Goal: Task Accomplishment & Management: Complete application form

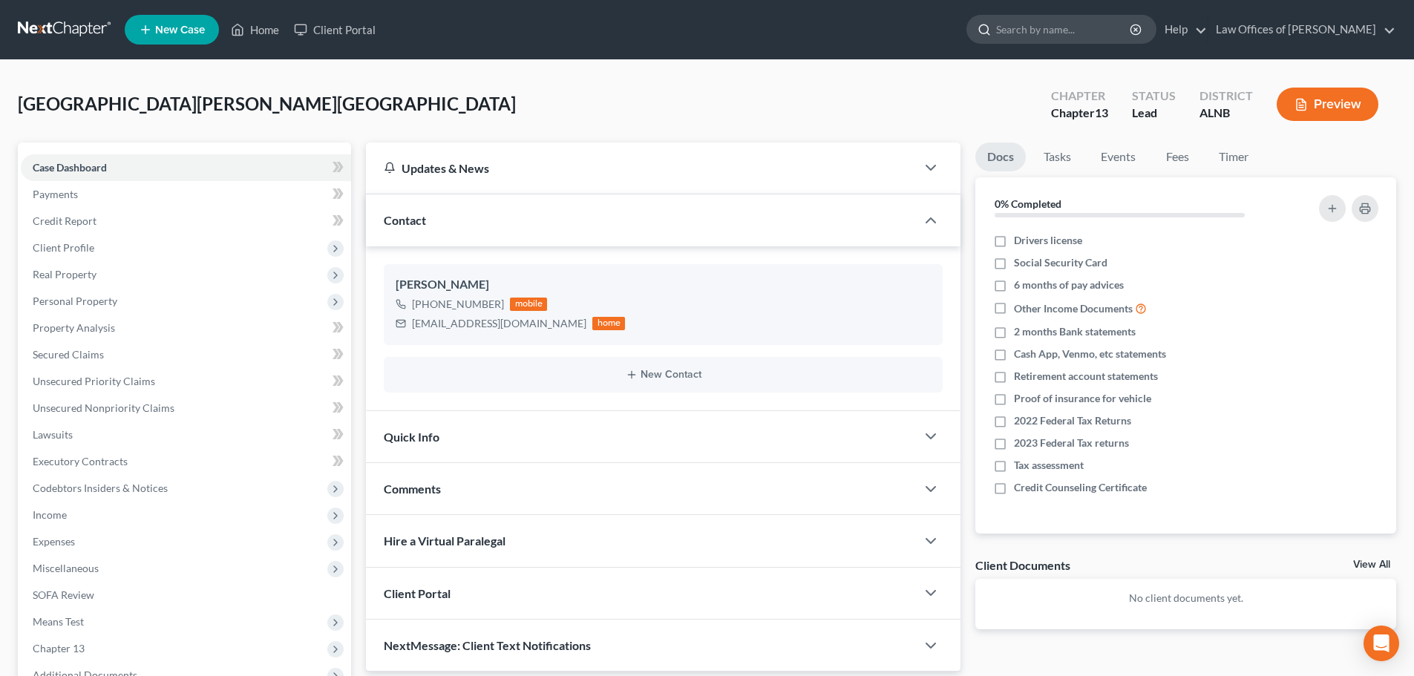
click at [1049, 28] on input "search" at bounding box center [1064, 29] width 136 height 27
type input "[PERSON_NAME]"
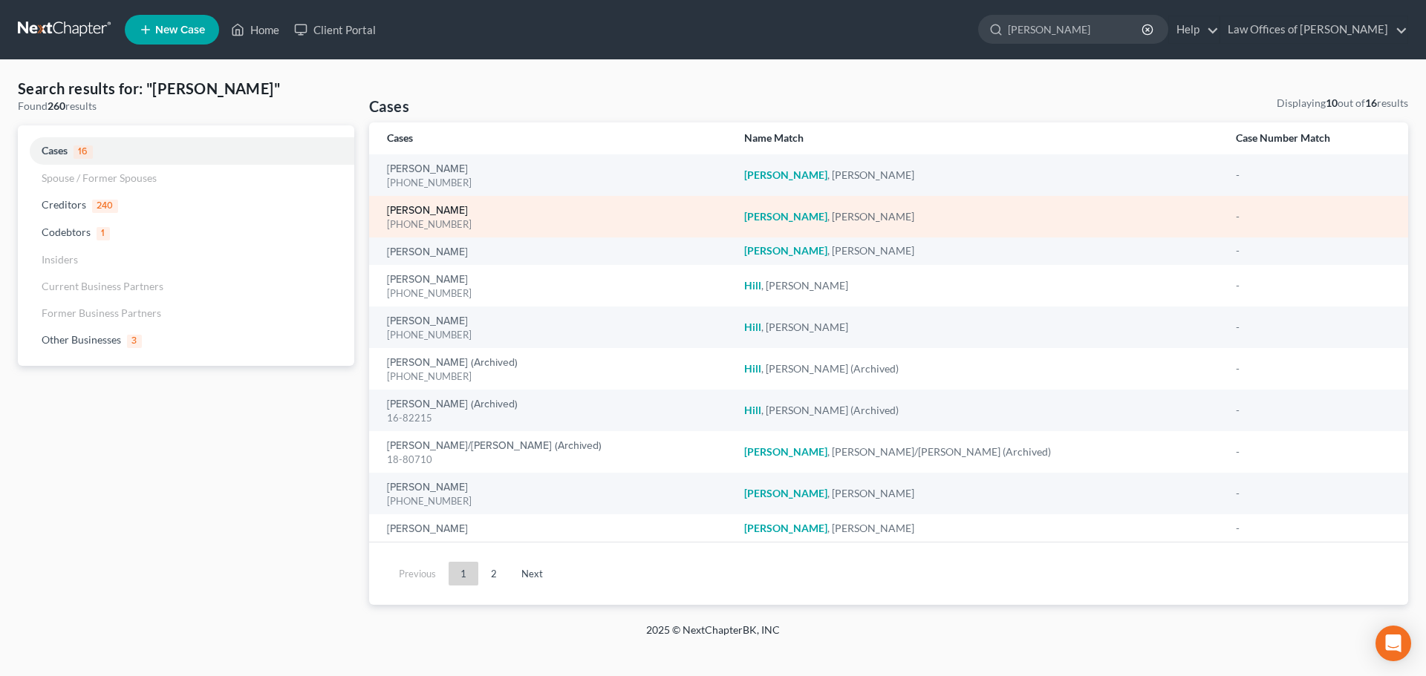
click at [438, 212] on link "[PERSON_NAME]" at bounding box center [427, 211] width 81 height 10
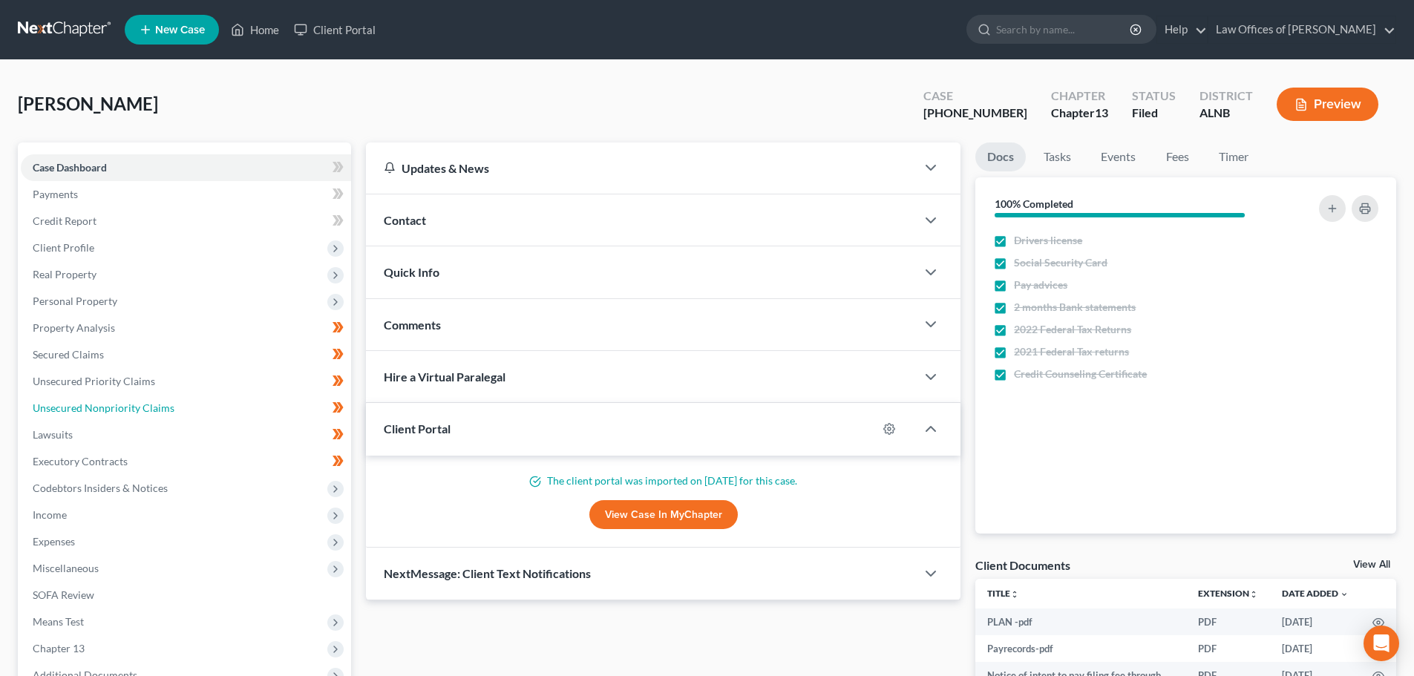
drag, startPoint x: 146, startPoint y: 409, endPoint x: 526, endPoint y: 350, distance: 384.6
click at [148, 408] on span "Unsecured Nonpriority Claims" at bounding box center [104, 408] width 142 height 13
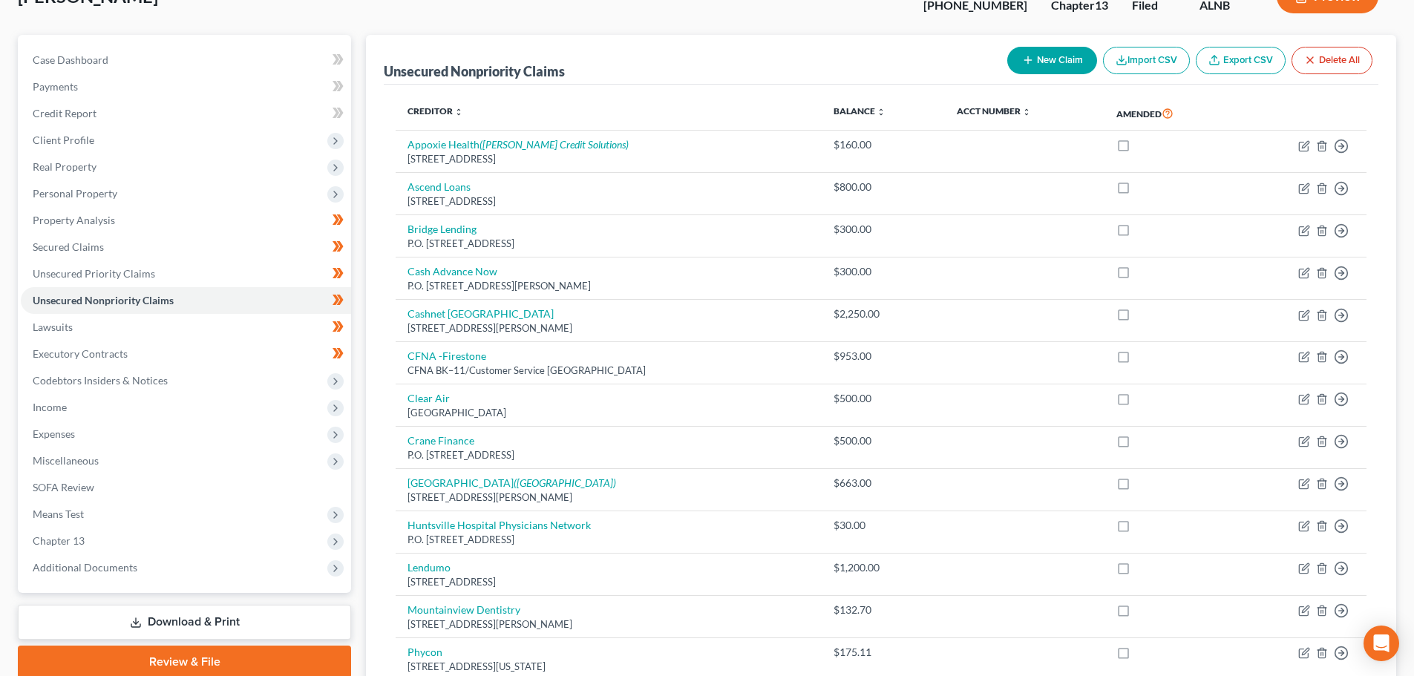
scroll to position [81, 0]
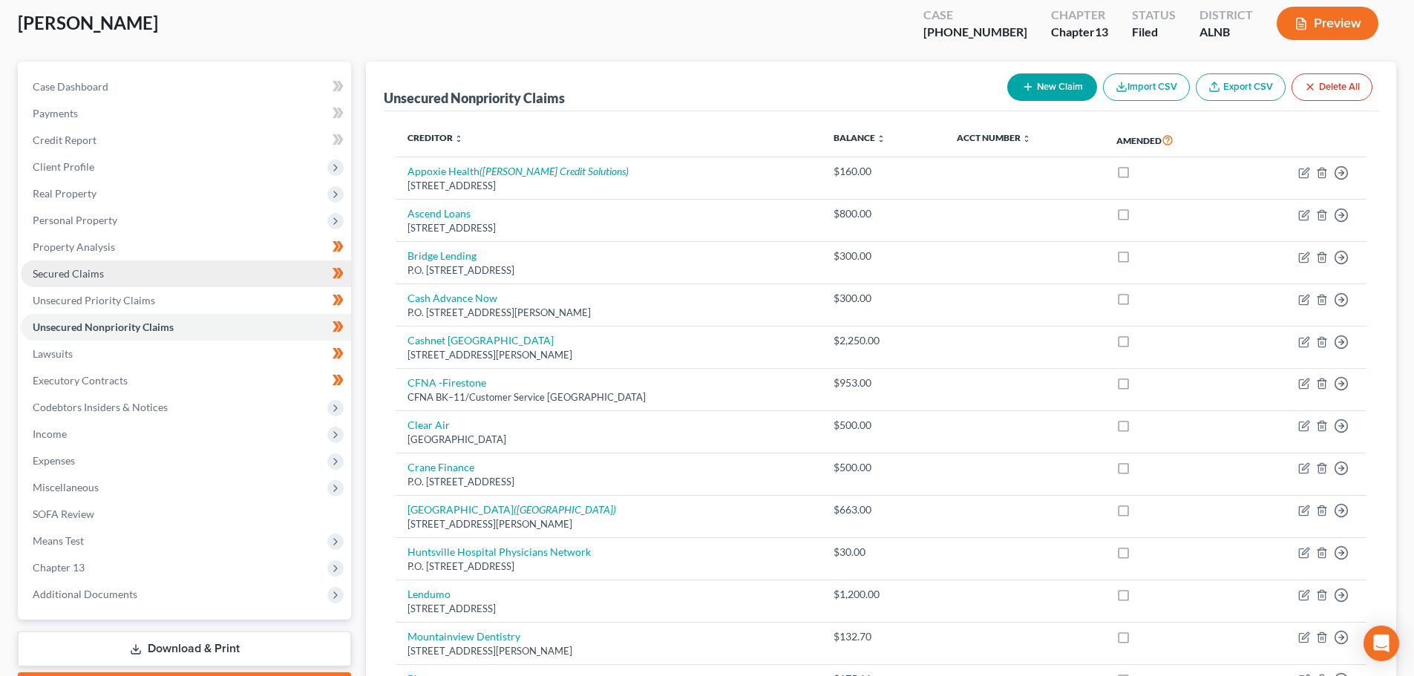
click at [100, 272] on span "Secured Claims" at bounding box center [68, 273] width 71 height 13
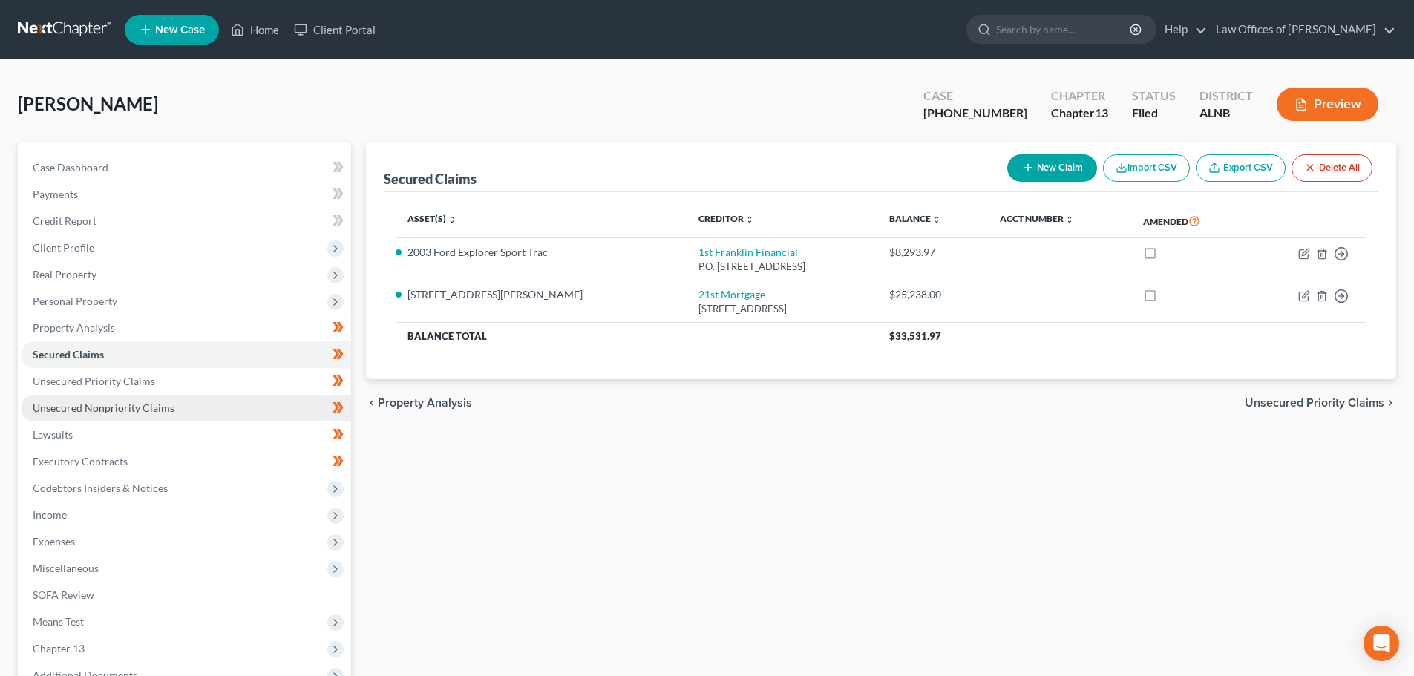
click at [117, 402] on span "Unsecured Nonpriority Claims" at bounding box center [104, 408] width 142 height 13
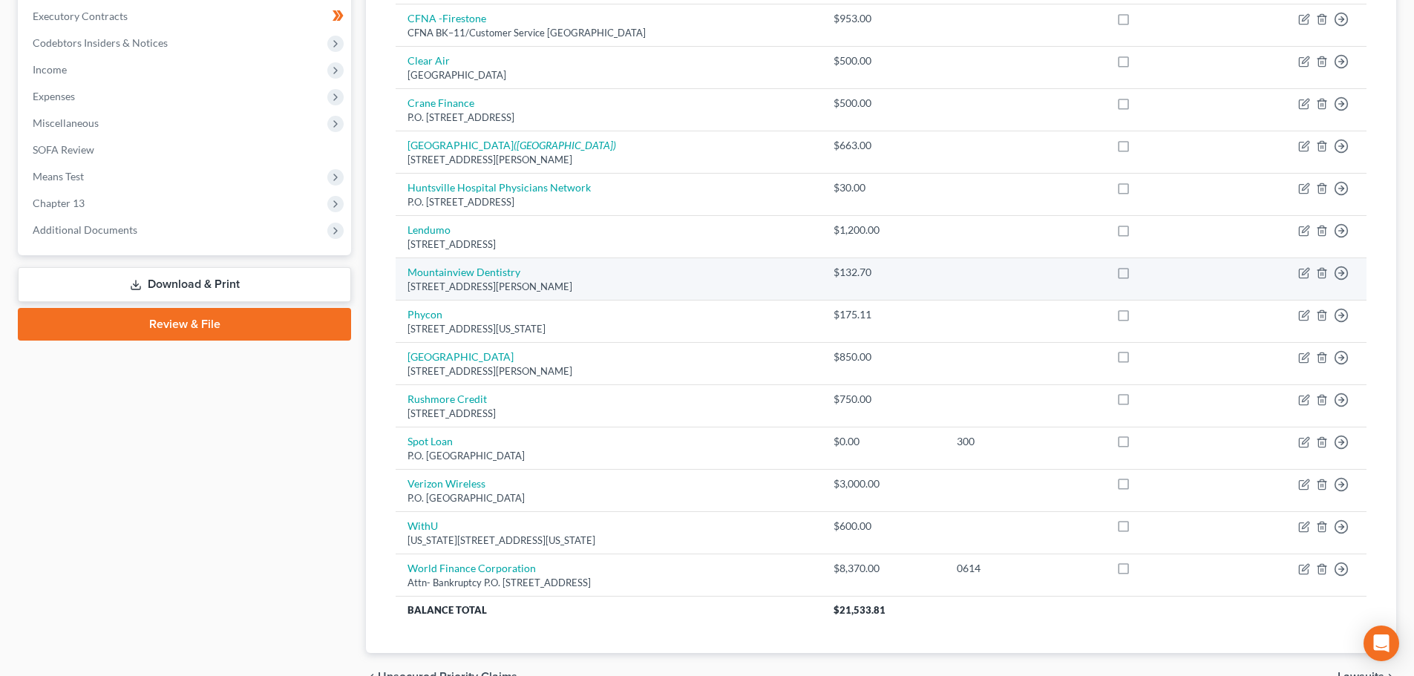
scroll to position [520, 0]
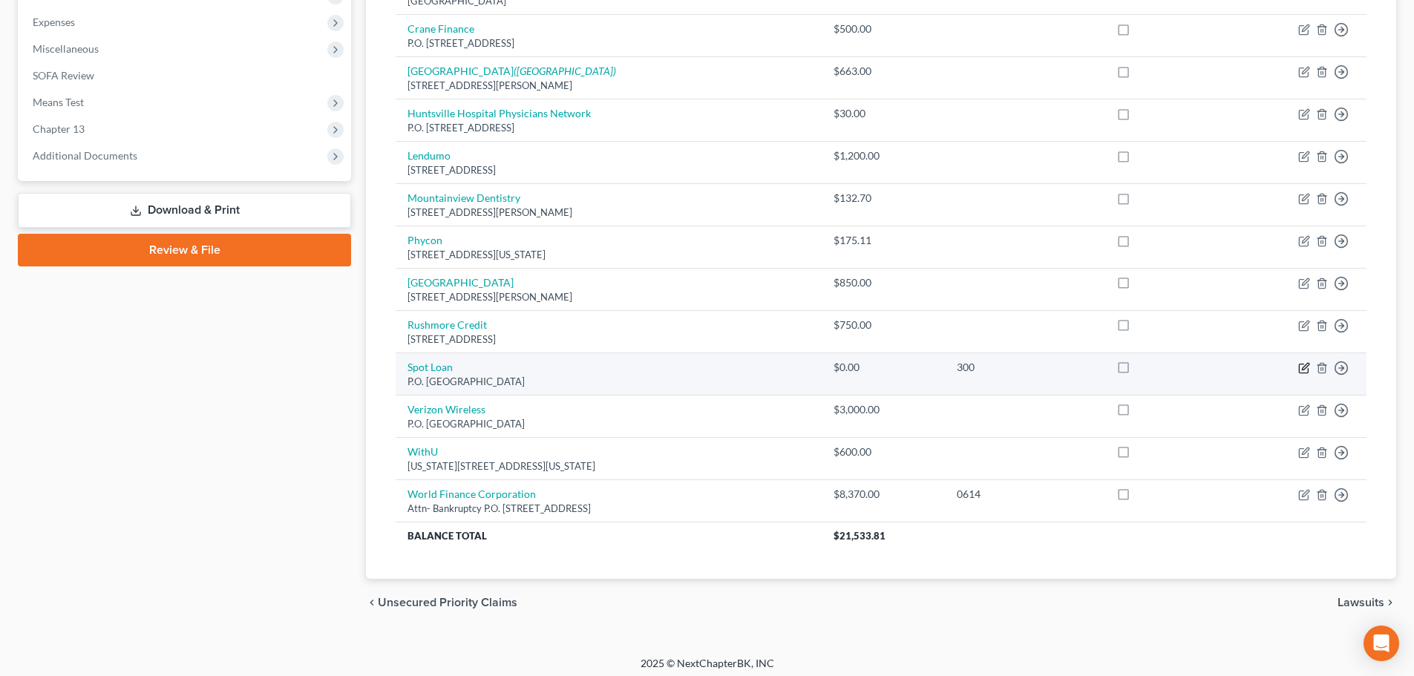
click at [1302, 370] on icon "button" at bounding box center [1305, 366] width 7 height 7
select select "29"
select select "10"
select select "0"
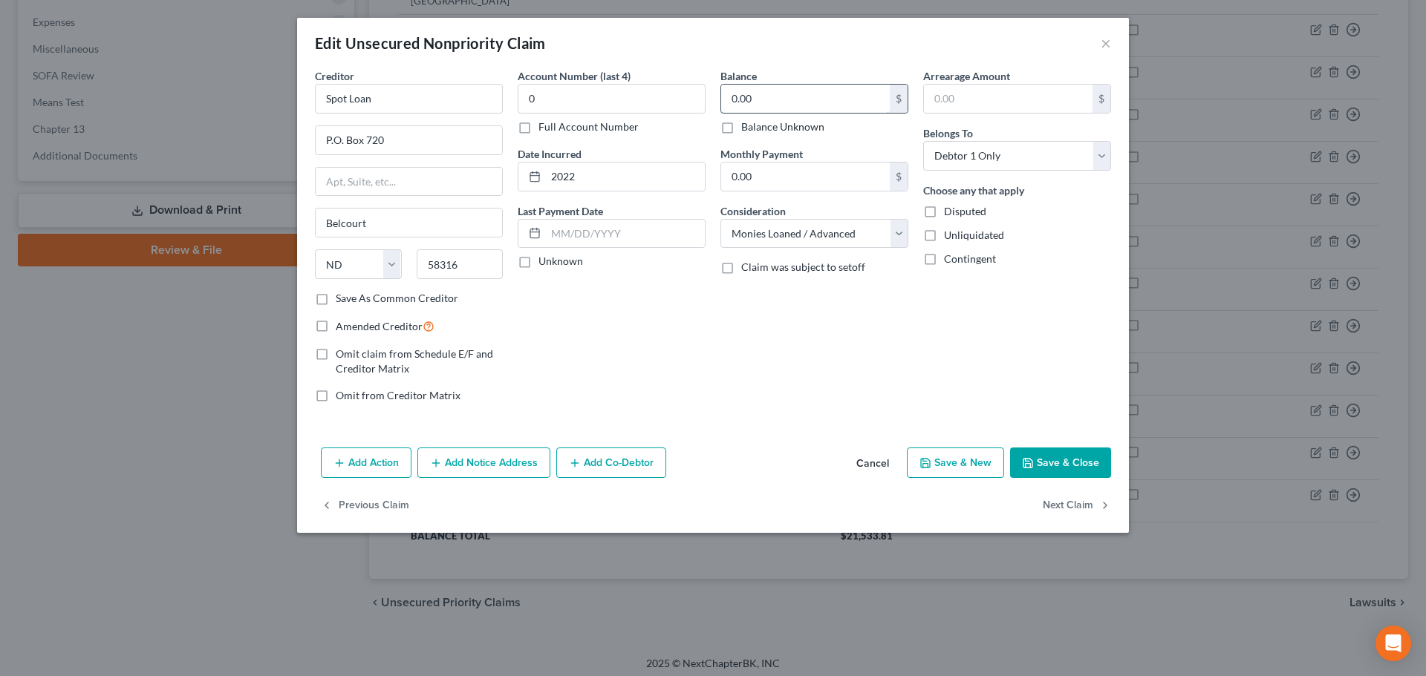
click at [763, 102] on input "0.00" at bounding box center [805, 99] width 169 height 28
type input "300.00"
click at [1055, 460] on button "Save & Close" at bounding box center [1060, 463] width 101 height 31
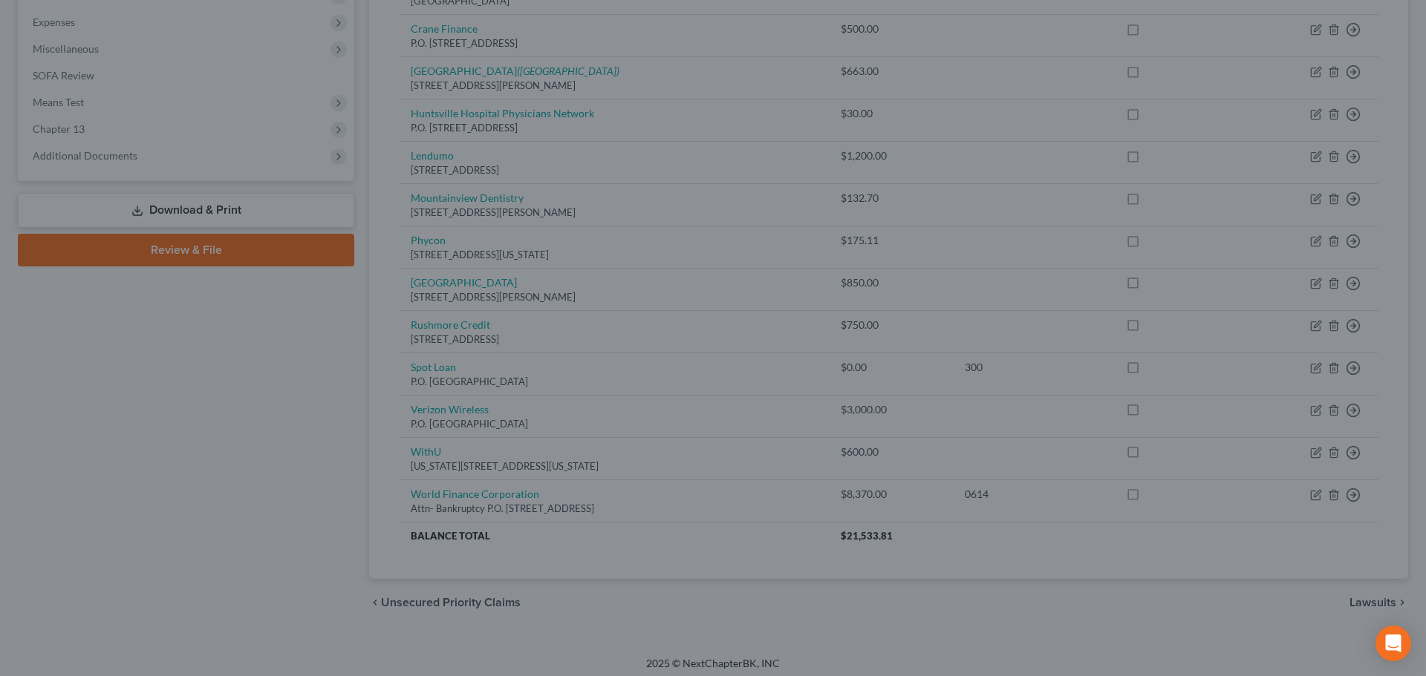
type input "0"
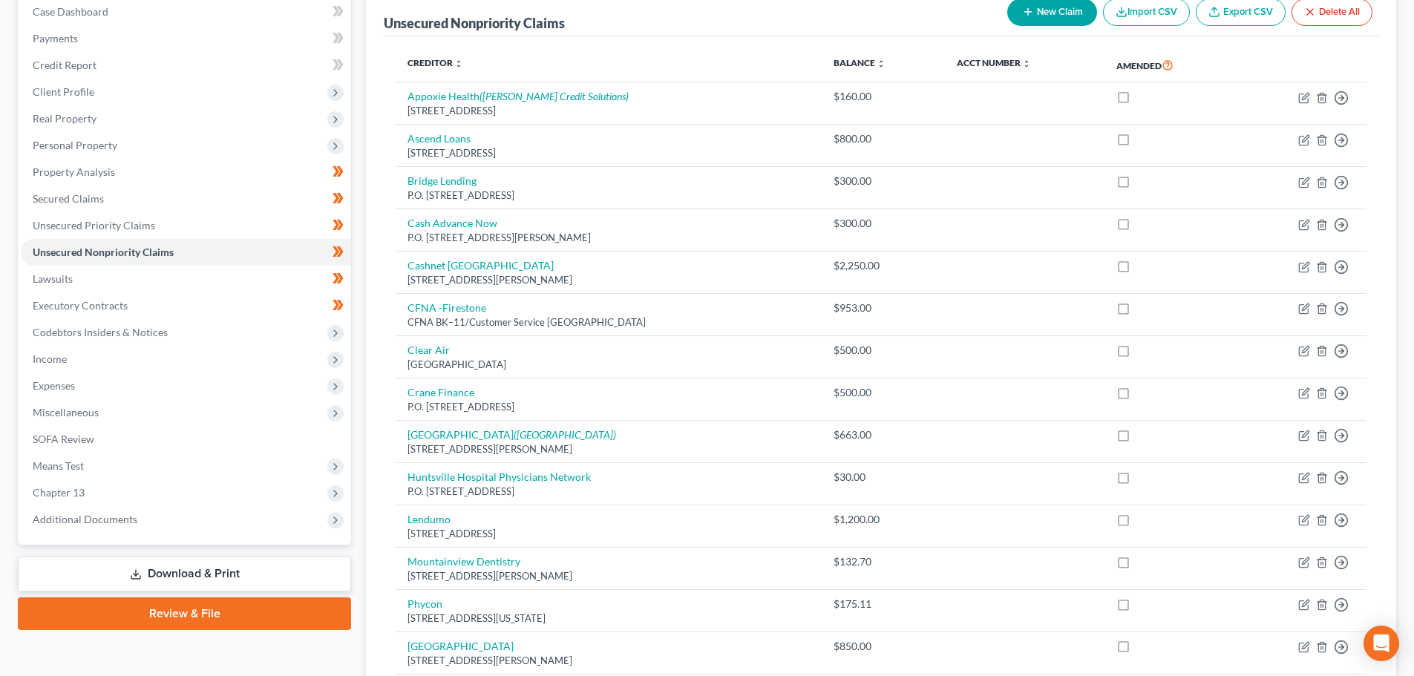
scroll to position [81, 0]
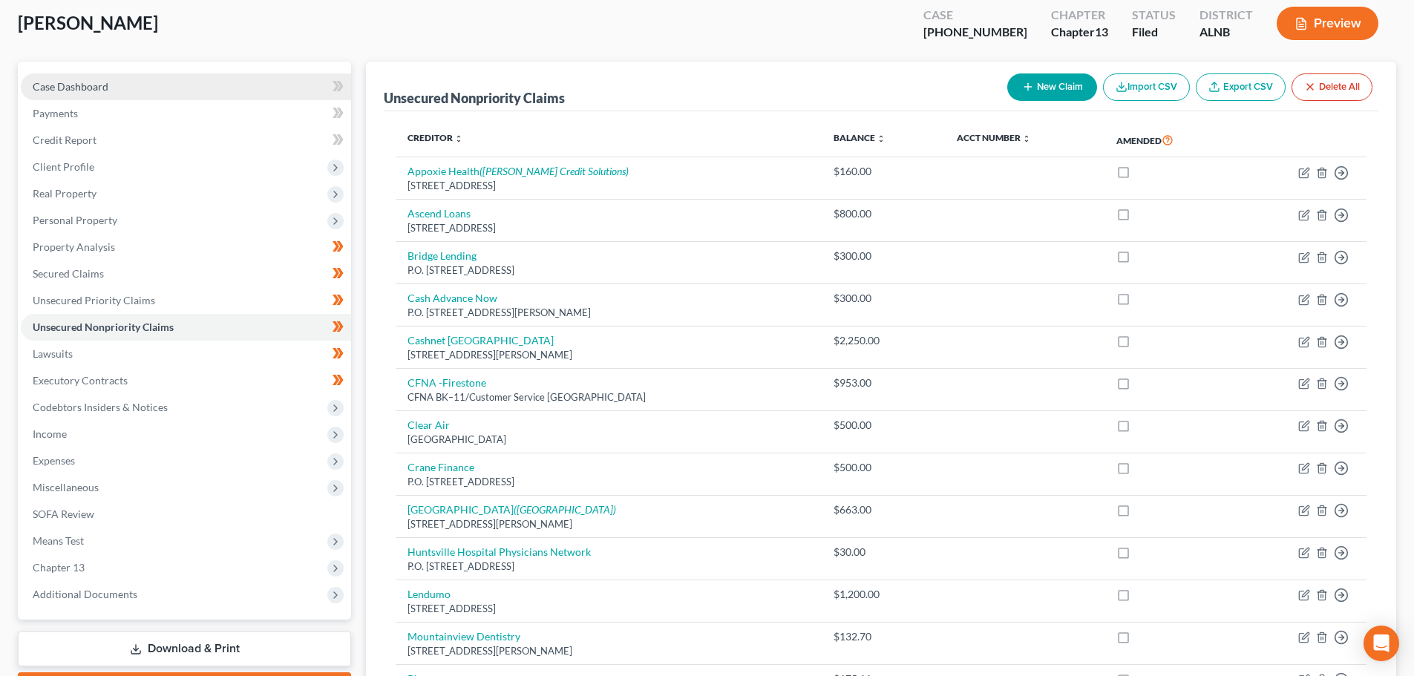
drag, startPoint x: 130, startPoint y: 88, endPoint x: 179, endPoint y: 79, distance: 49.9
click at [130, 88] on link "Case Dashboard" at bounding box center [186, 87] width 330 height 27
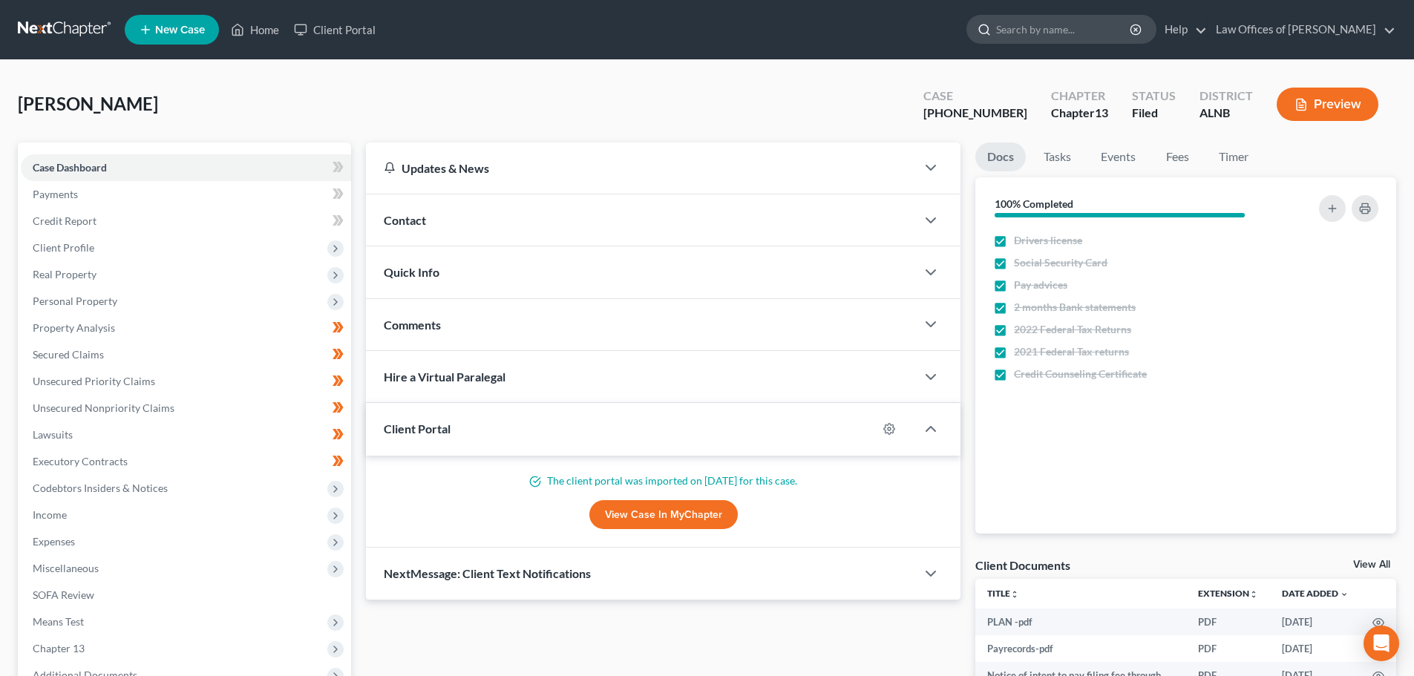
click at [1103, 30] on input "search" at bounding box center [1064, 29] width 136 height 27
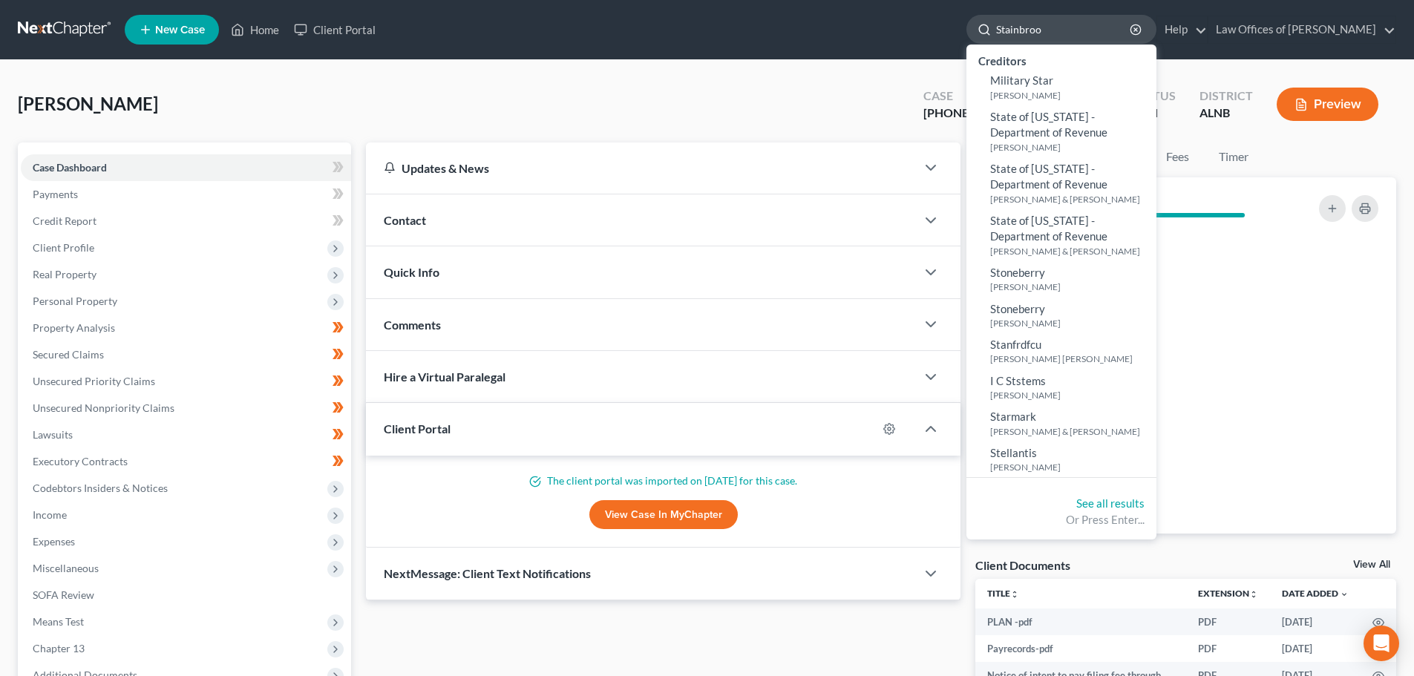
type input "[PERSON_NAME]"
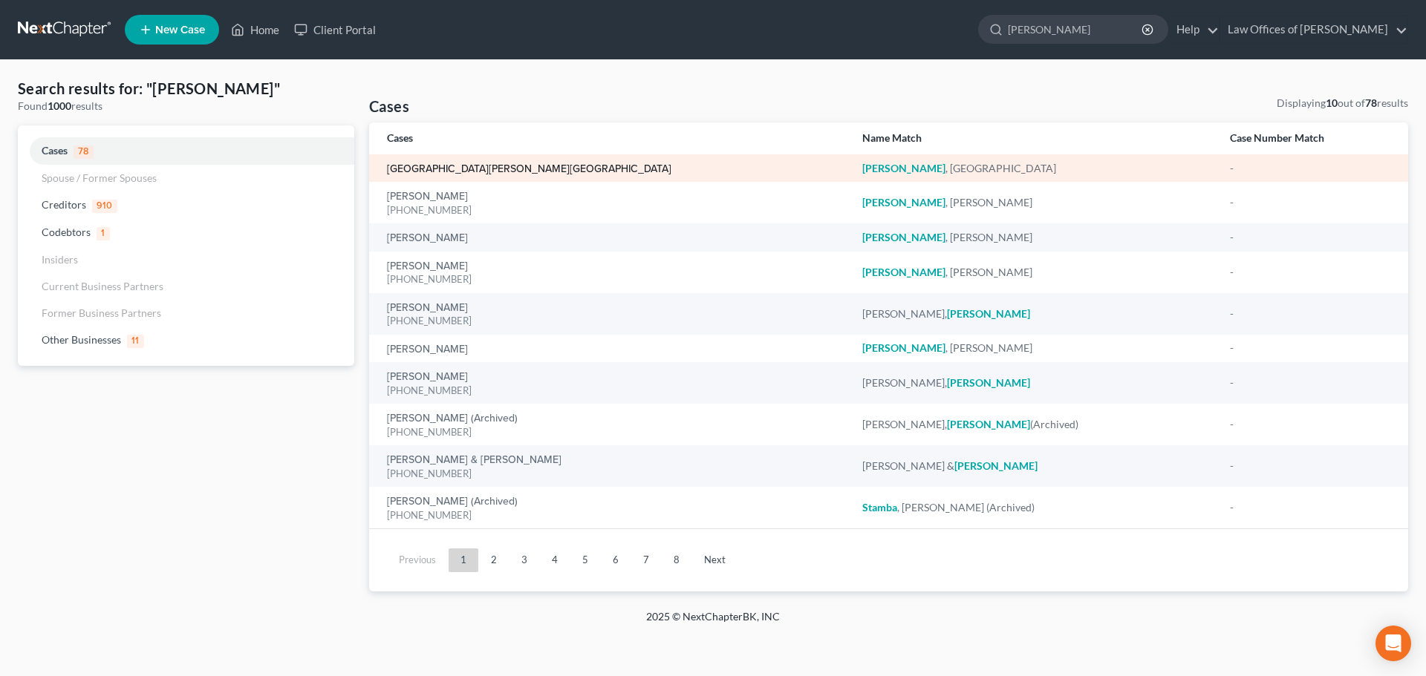
click at [460, 166] on link "[GEOGRAPHIC_DATA][PERSON_NAME][GEOGRAPHIC_DATA]" at bounding box center [529, 169] width 284 height 10
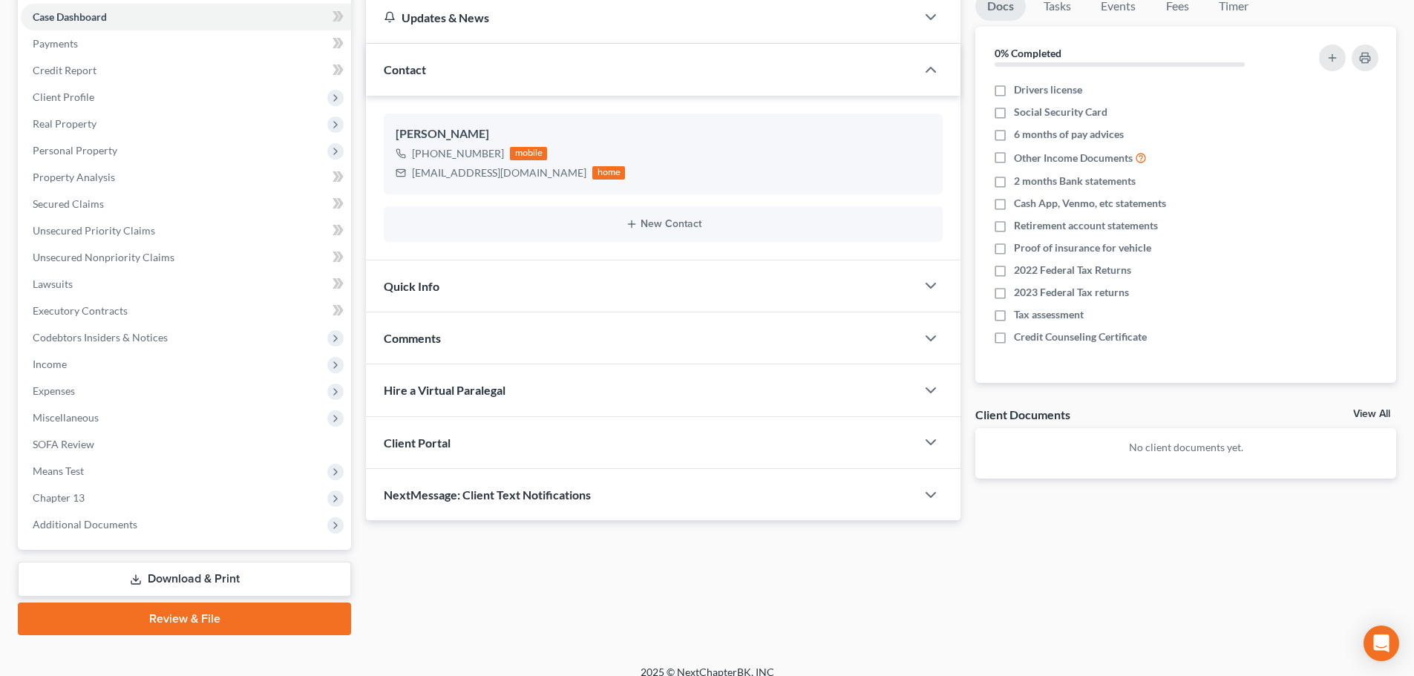
scroll to position [166, 0]
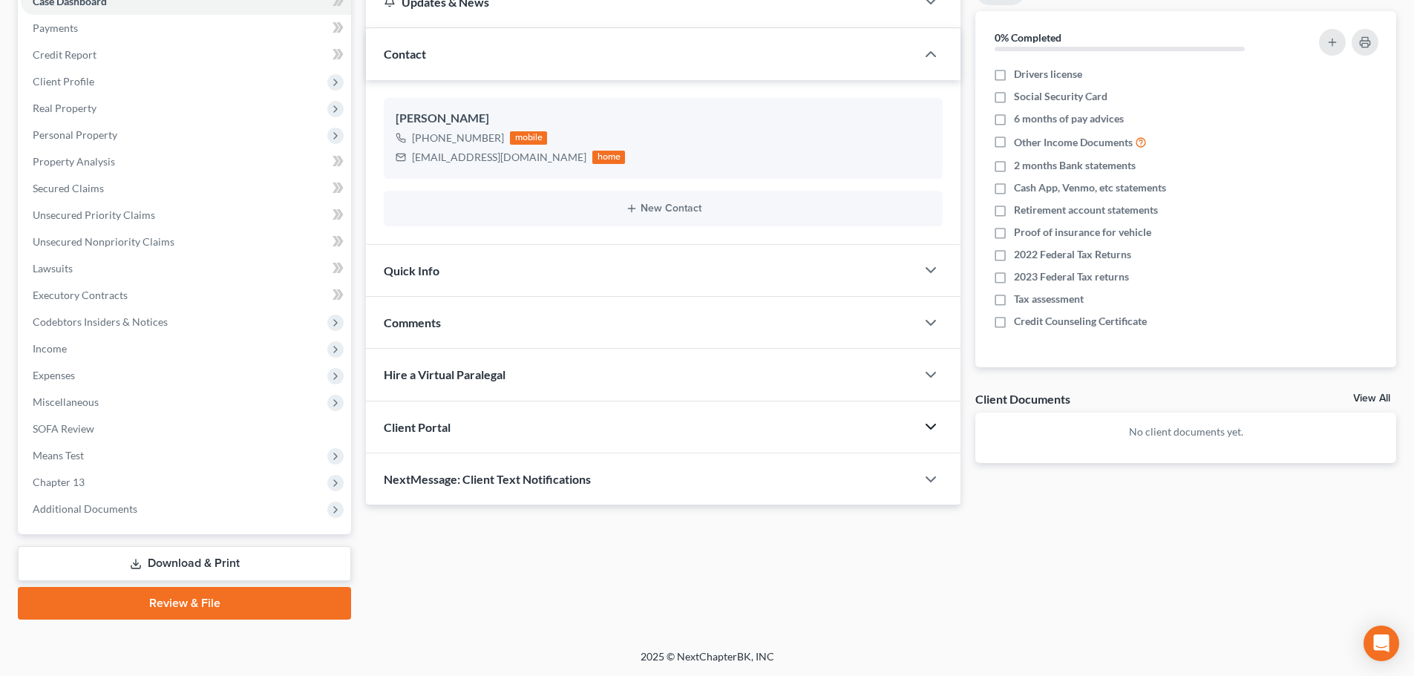
click at [930, 432] on icon "button" at bounding box center [931, 427] width 18 height 18
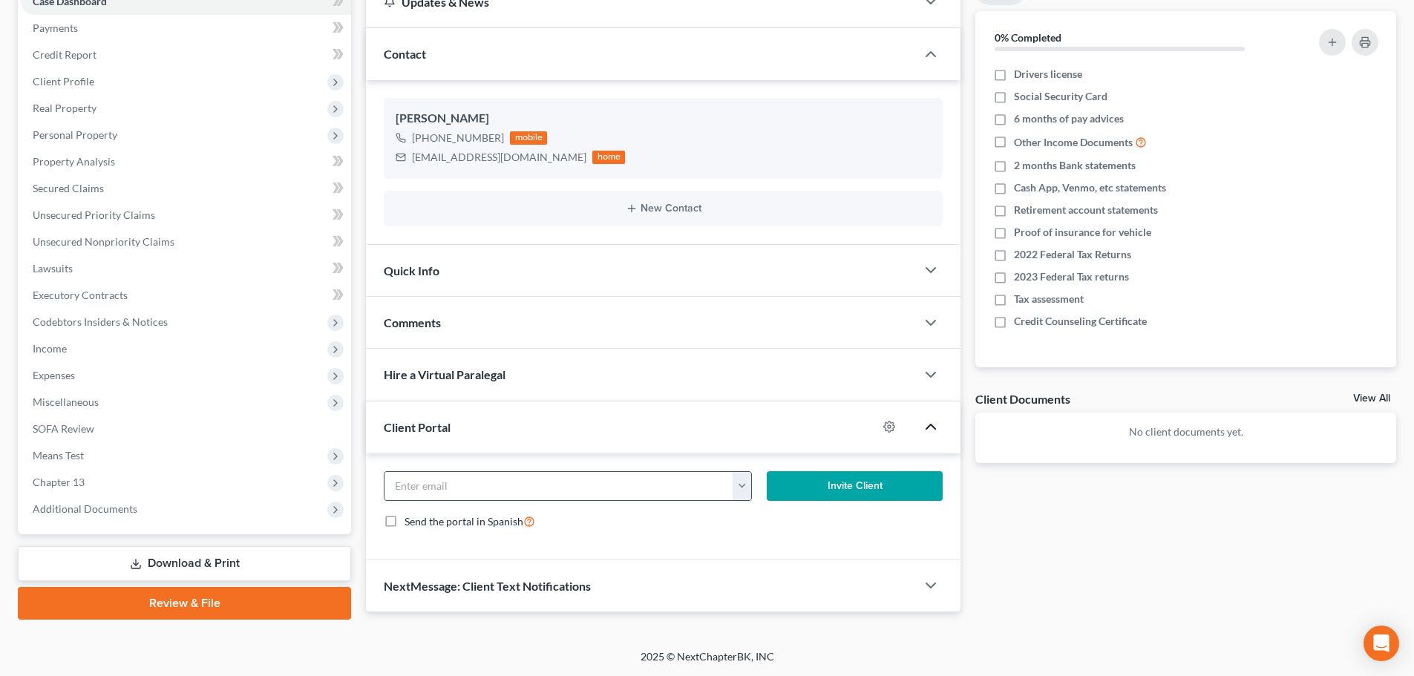
click at [739, 485] on button "button" at bounding box center [742, 486] width 19 height 28
drag, startPoint x: 746, startPoint y: 520, endPoint x: 832, endPoint y: 497, distance: 88.4
click at [747, 521] on link "[EMAIL_ADDRESS][DOMAIN_NAME]" at bounding box center [834, 518] width 203 height 25
type input "[EMAIL_ADDRESS][DOMAIN_NAME]"
click at [854, 486] on button "Invite Client" at bounding box center [855, 486] width 177 height 30
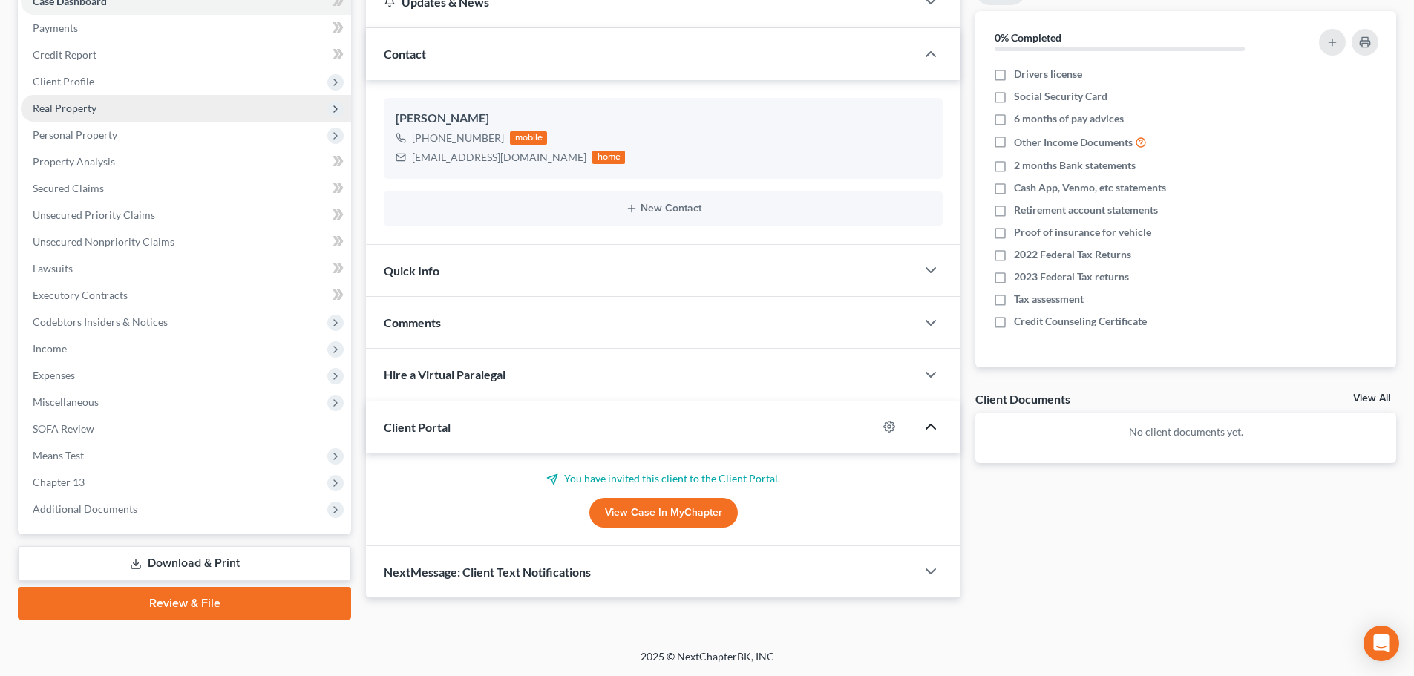
click at [151, 113] on span "Real Property" at bounding box center [186, 108] width 330 height 27
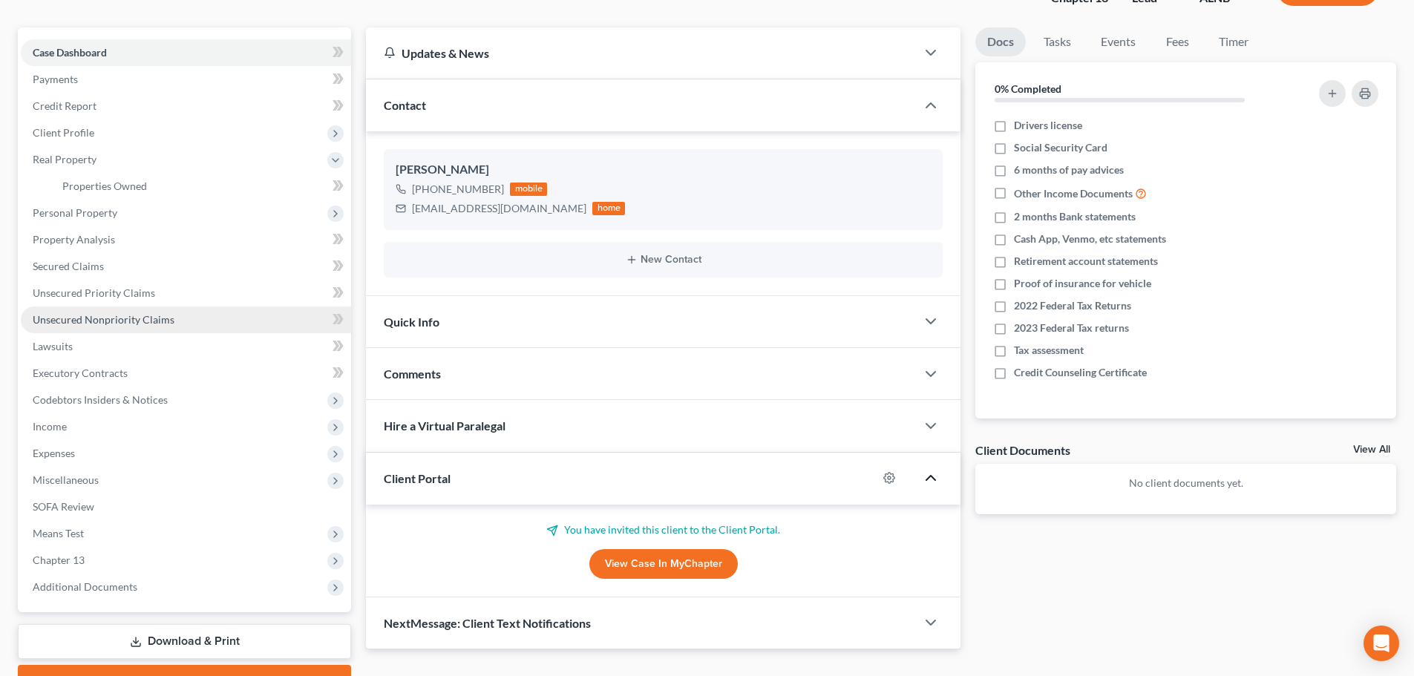
scroll to position [18, 0]
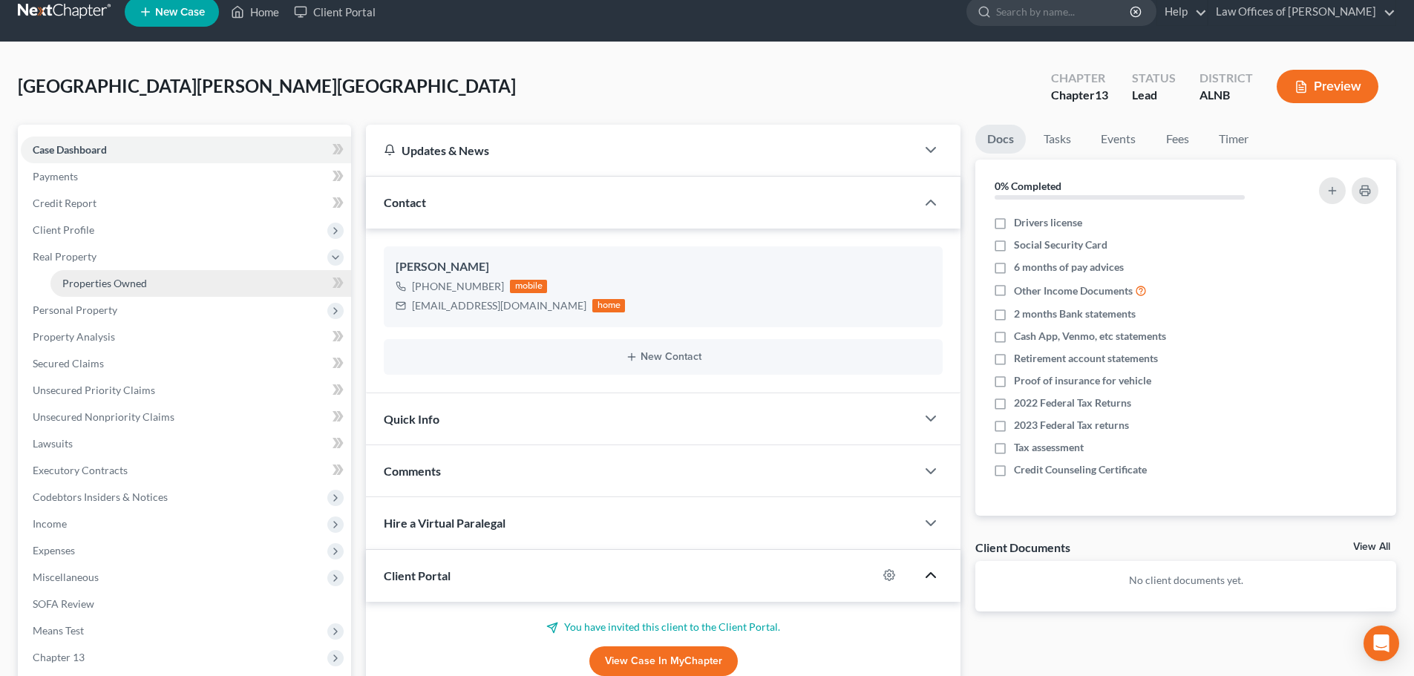
click at [148, 284] on link "Properties Owned" at bounding box center [200, 283] width 301 height 27
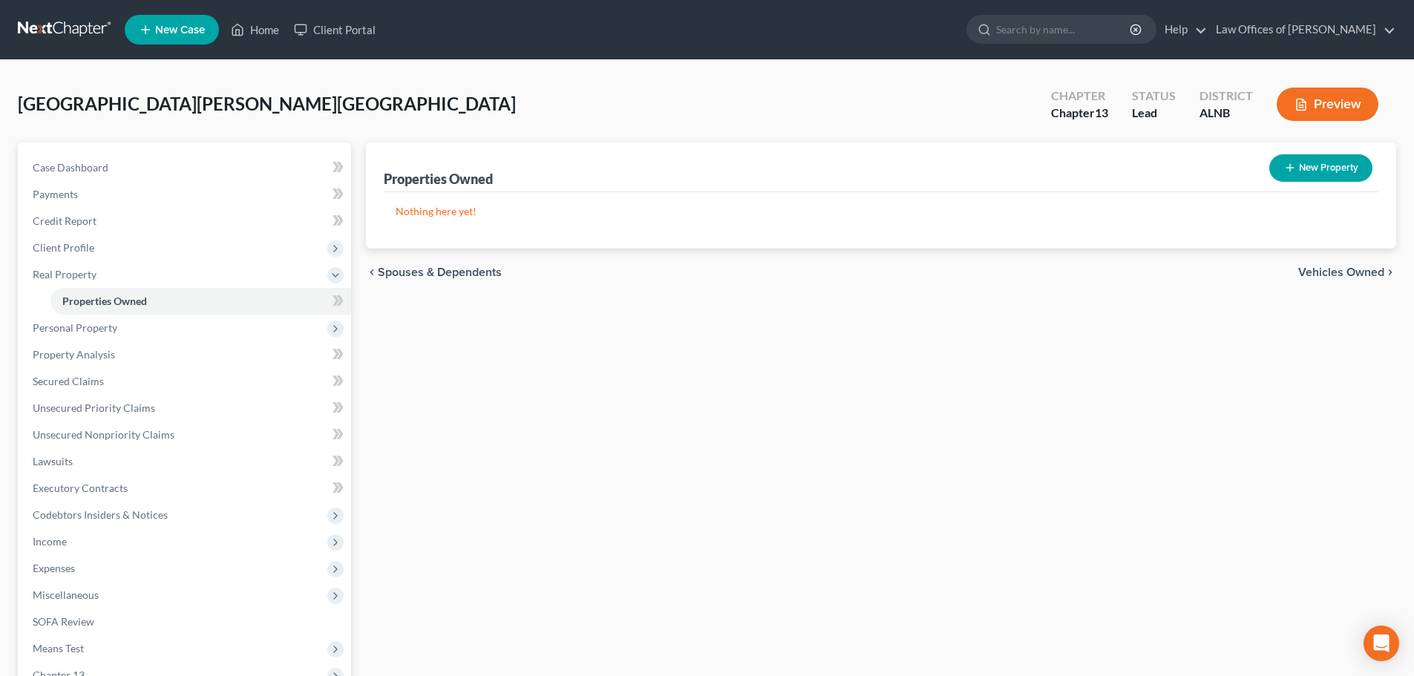
click at [1308, 167] on button "New Property" at bounding box center [1321, 167] width 103 height 27
select select "0"
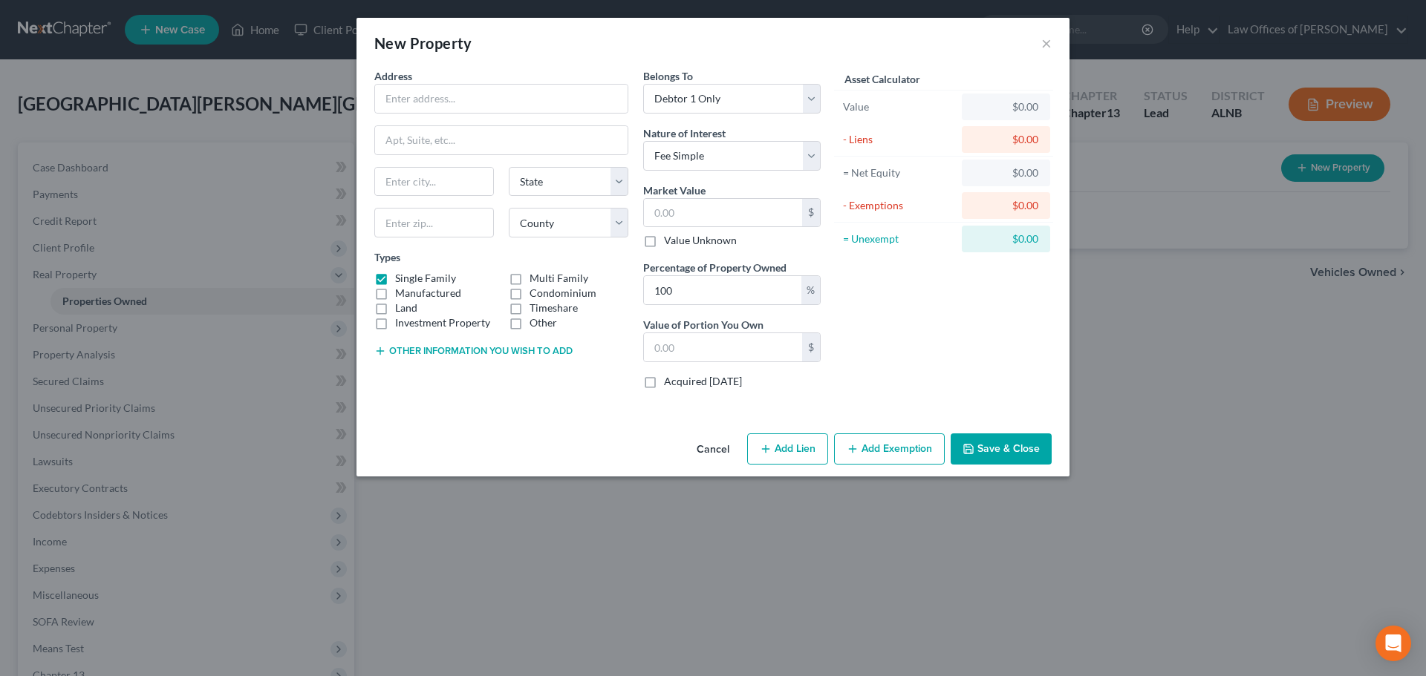
click at [710, 452] on button "Cancel" at bounding box center [713, 450] width 56 height 30
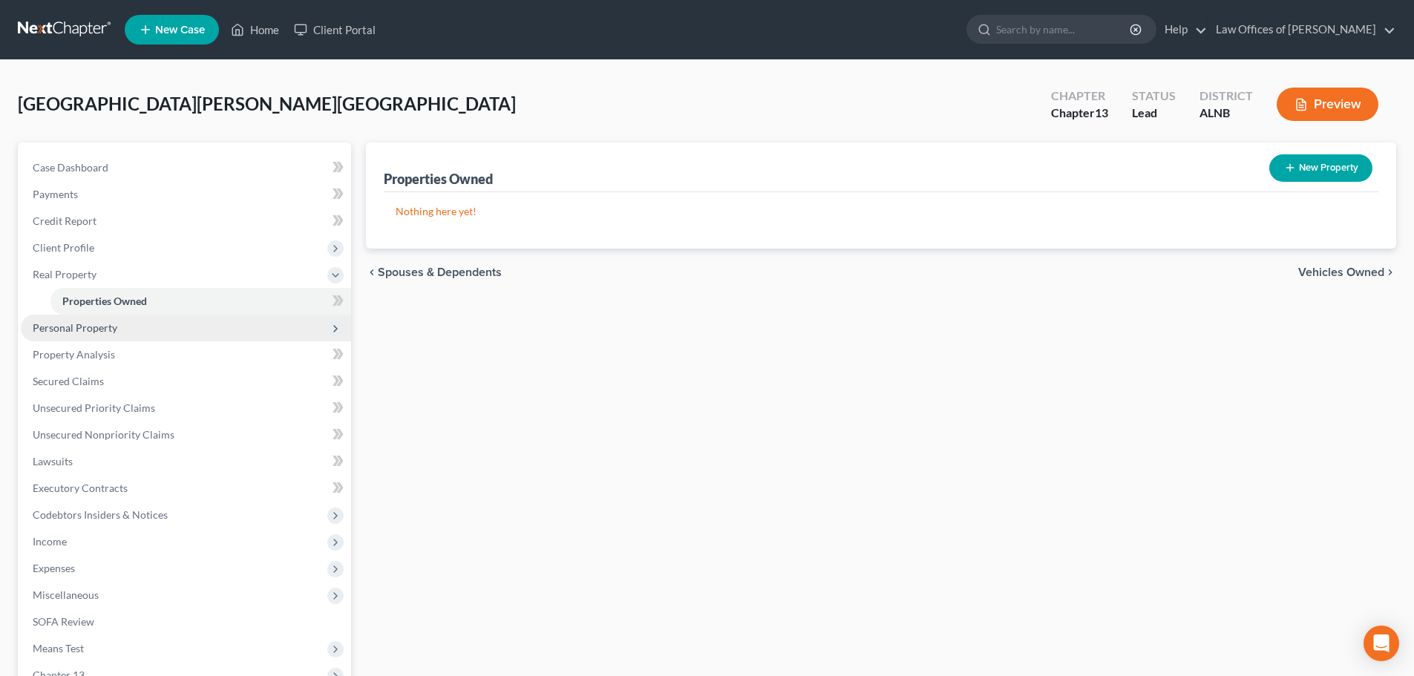
click at [114, 325] on span "Personal Property" at bounding box center [75, 327] width 85 height 13
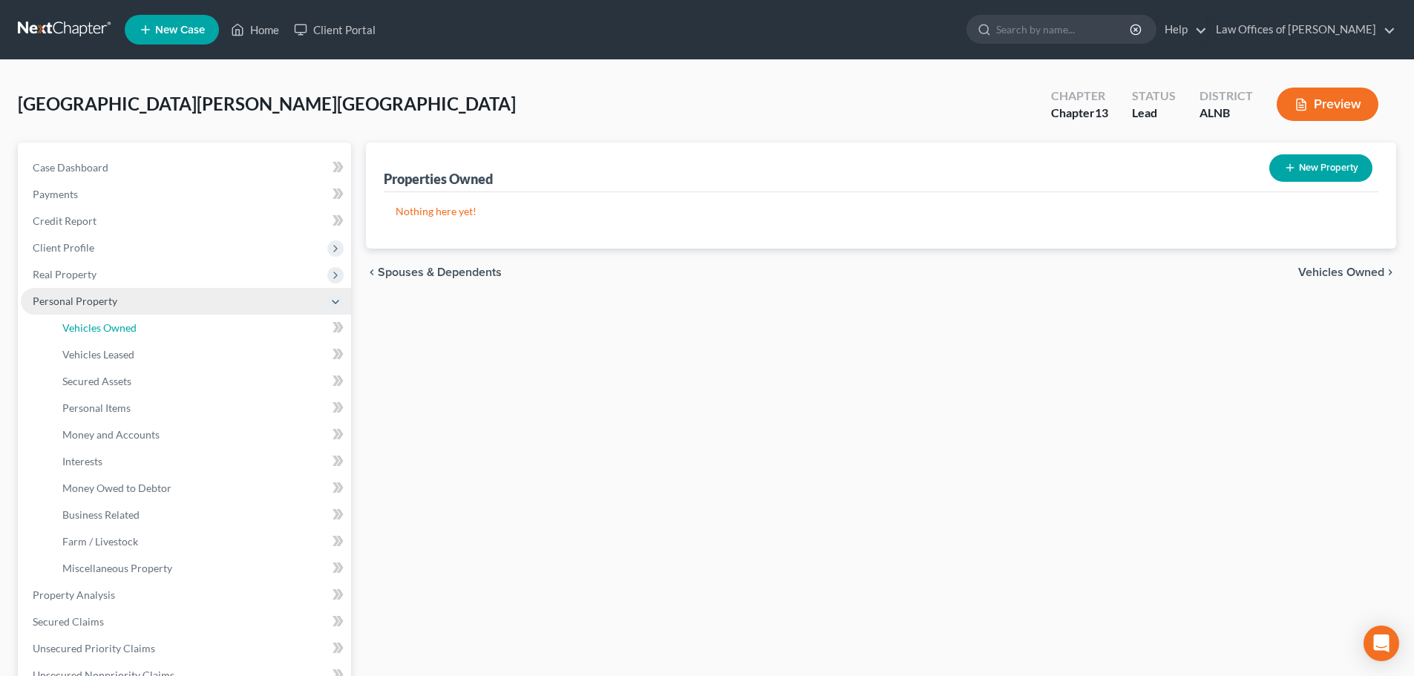
click at [114, 325] on span "Vehicles Owned" at bounding box center [99, 327] width 74 height 13
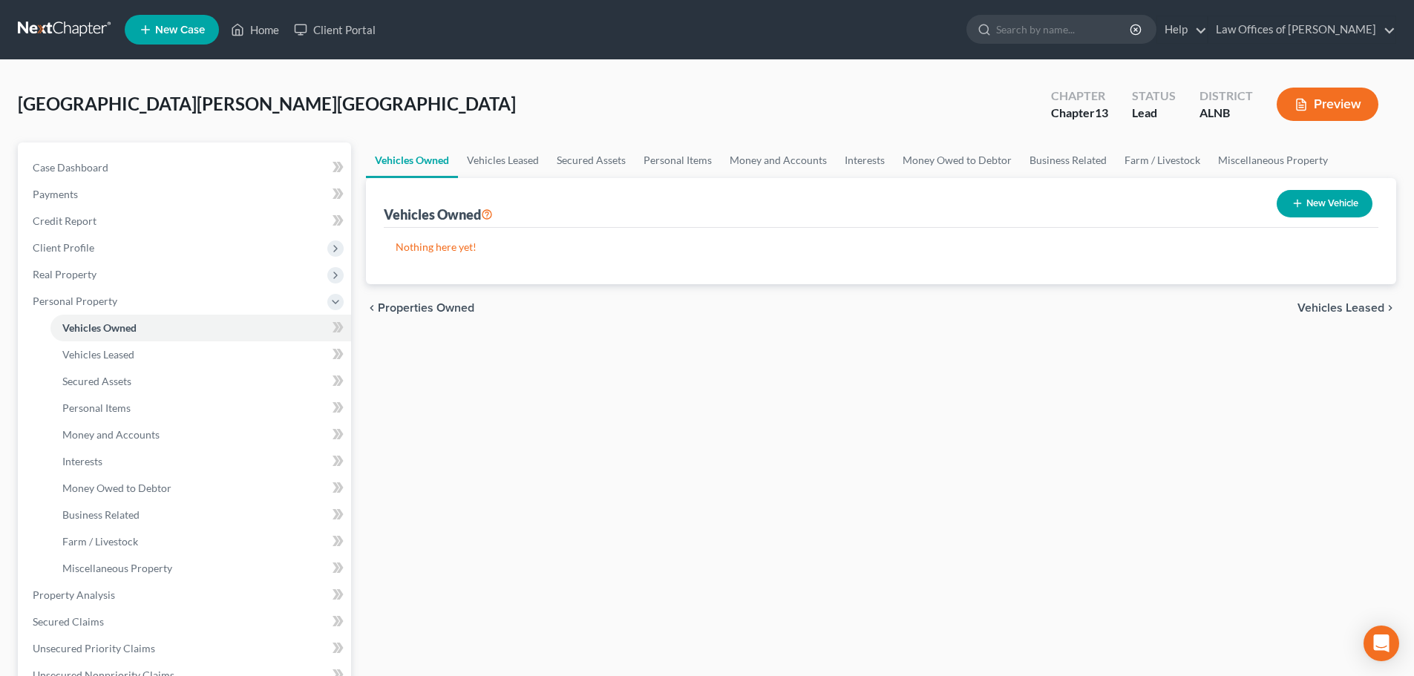
click at [1354, 203] on button "New Vehicle" at bounding box center [1325, 203] width 96 height 27
select select "0"
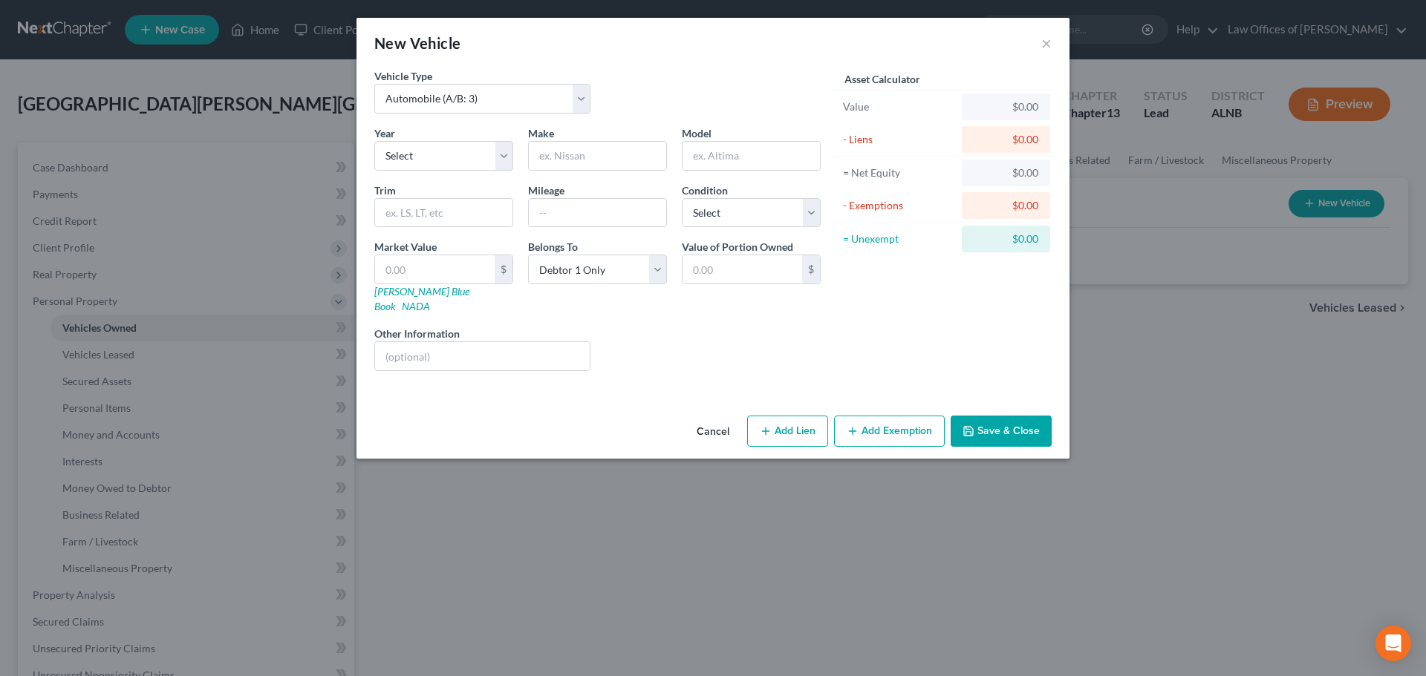
click at [707, 417] on button "Cancel" at bounding box center [713, 432] width 56 height 30
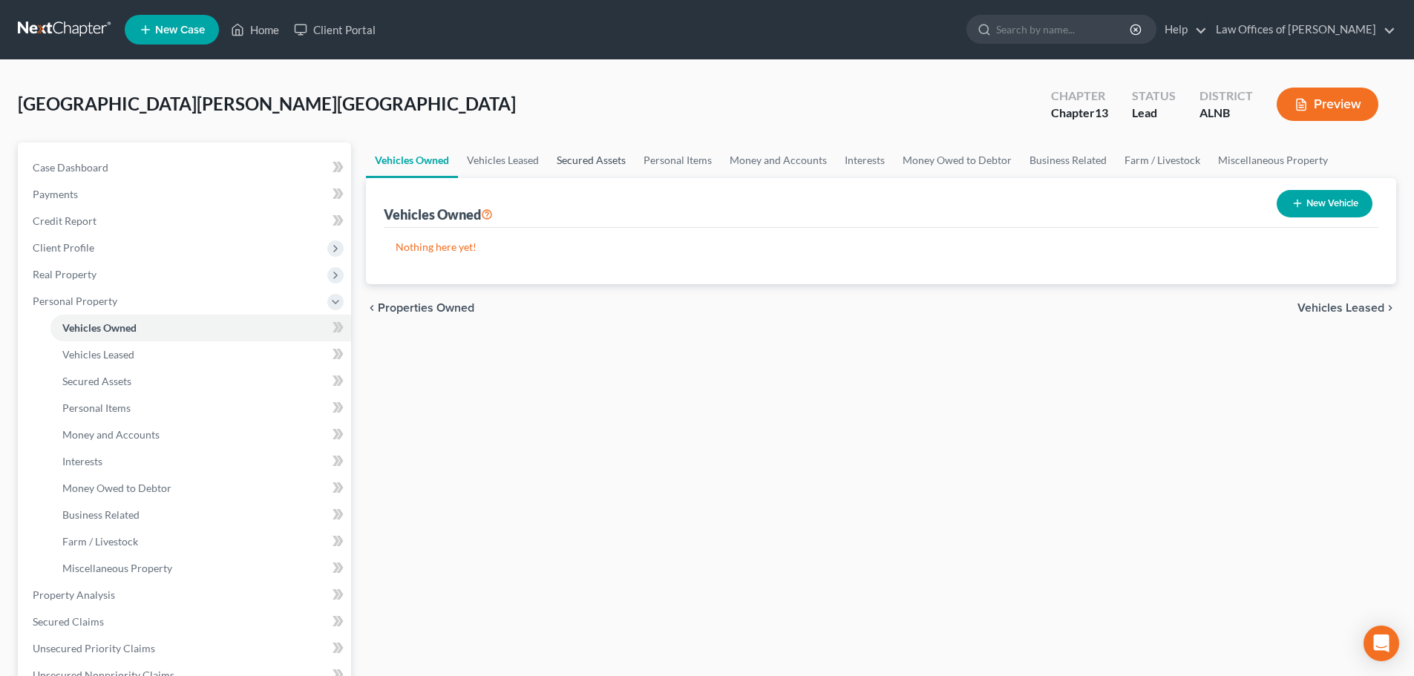
click at [594, 163] on link "Secured Assets" at bounding box center [591, 161] width 87 height 36
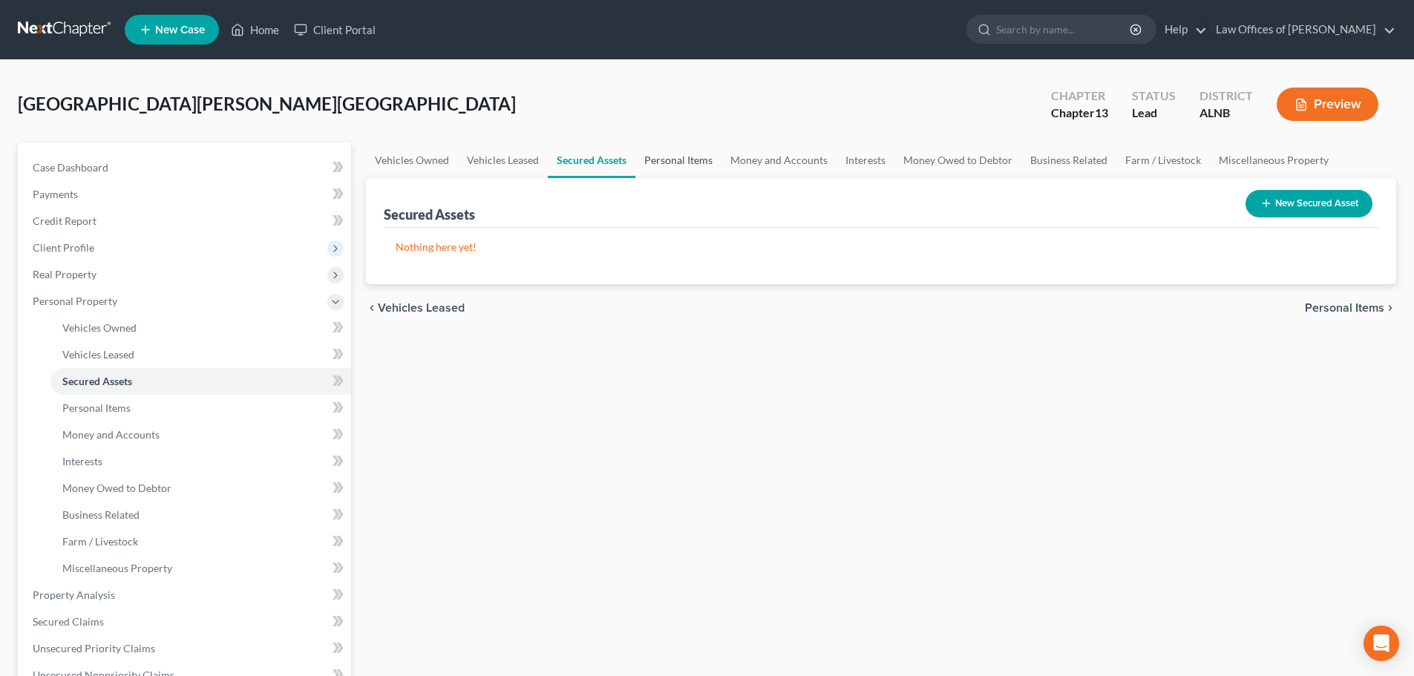
click at [673, 158] on link "Personal Items" at bounding box center [679, 161] width 86 height 36
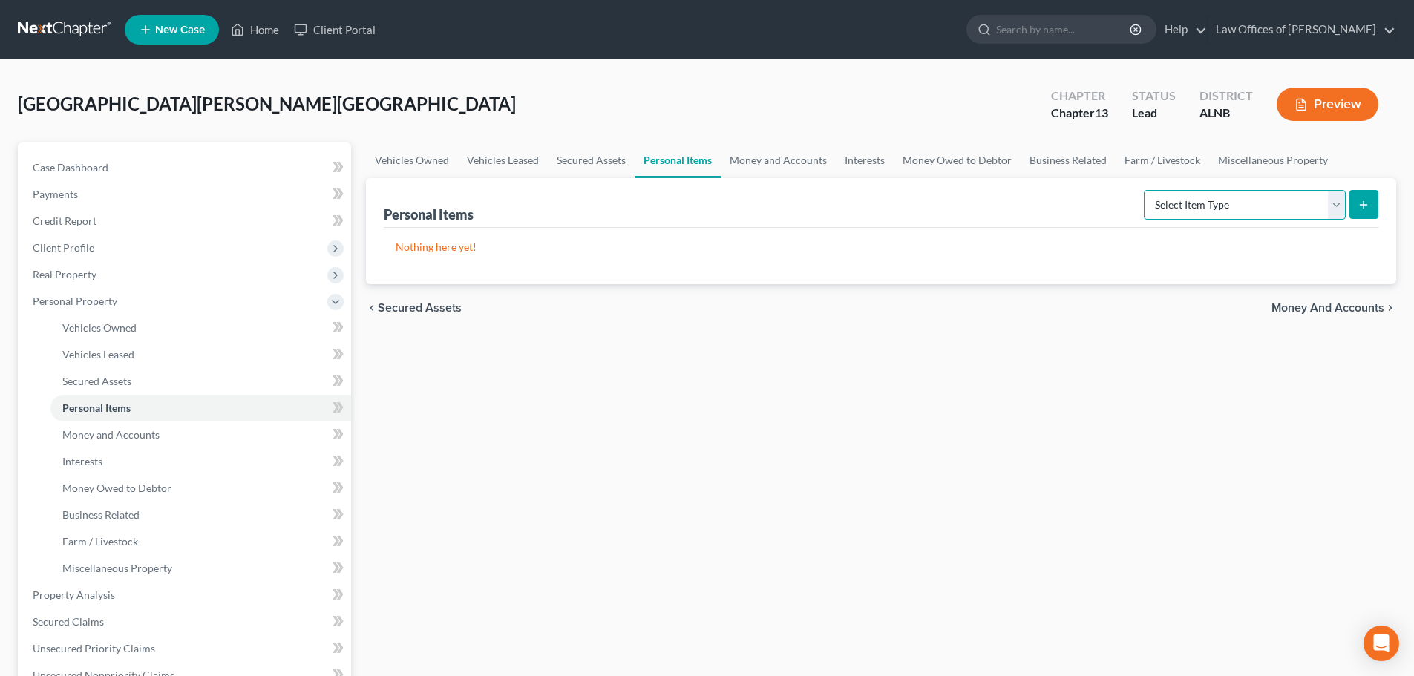
click at [1335, 210] on select "Select Item Type Clothing (A/B: 11) Collectibles Of Value (A/B: 8) Electronics …" at bounding box center [1245, 205] width 202 height 30
select select "clothing"
click at [1146, 190] on select "Select Item Type Clothing (A/B: 11) Collectibles Of Value (A/B: 8) Electronics …" at bounding box center [1245, 205] width 202 height 30
click at [1362, 205] on line "submit" at bounding box center [1364, 205] width 7 height 0
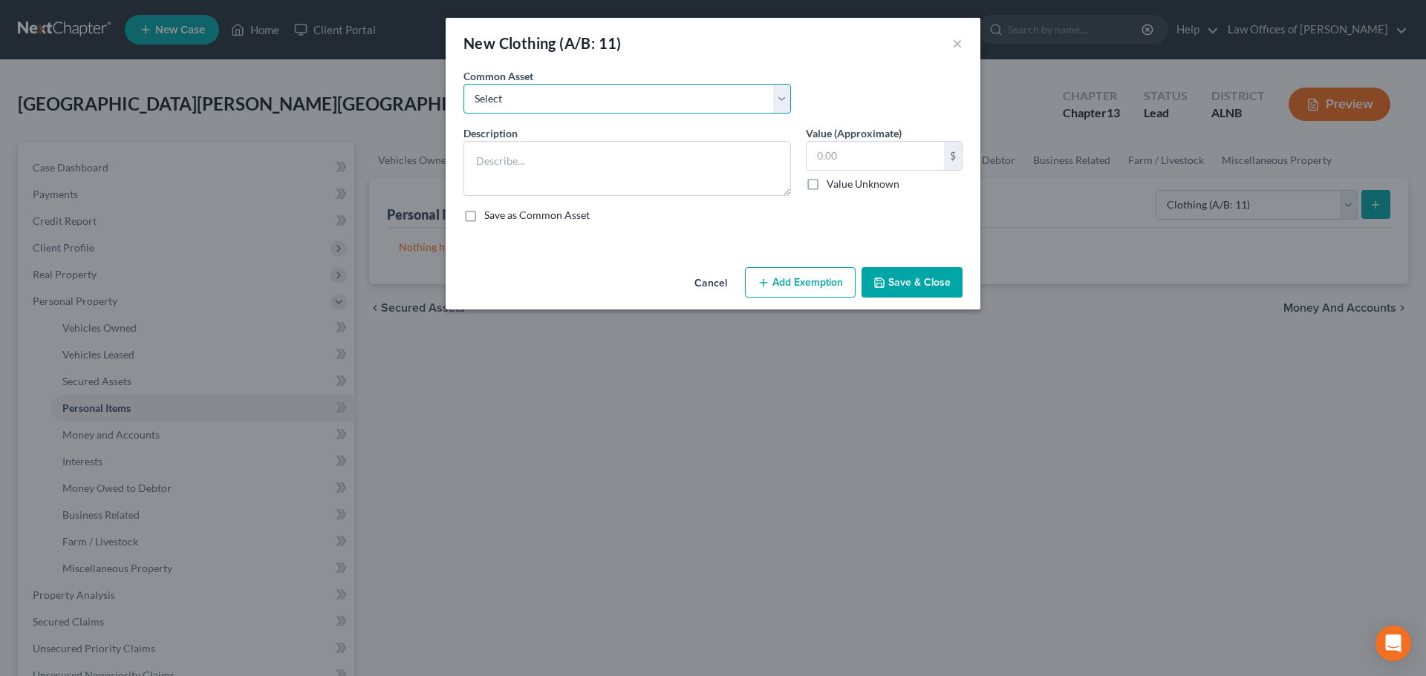
click at [777, 100] on select "Select Clothing and personal" at bounding box center [626, 99] width 327 height 30
select select "0"
click at [463, 84] on select "Select Clothing and personal" at bounding box center [626, 99] width 327 height 30
type textarea "Clothing and personal"
type input "300.00"
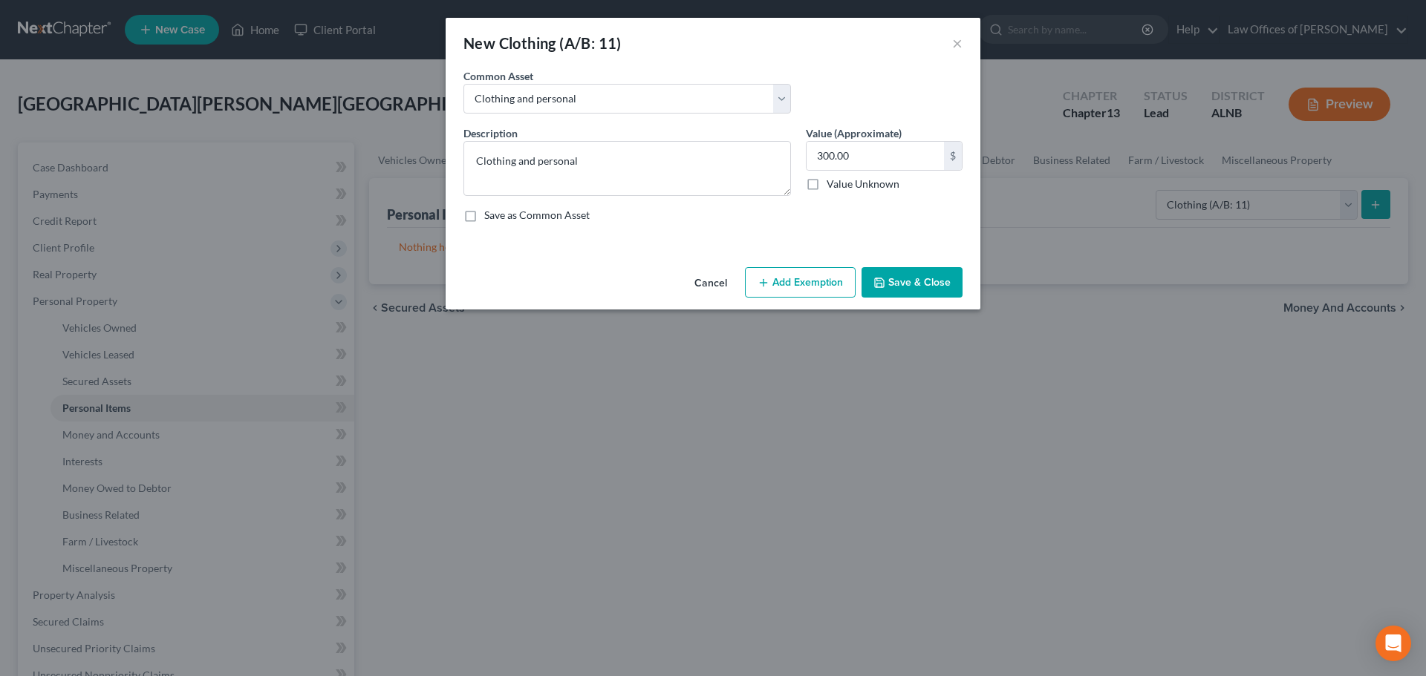
click at [692, 282] on button "Cancel" at bounding box center [710, 284] width 56 height 30
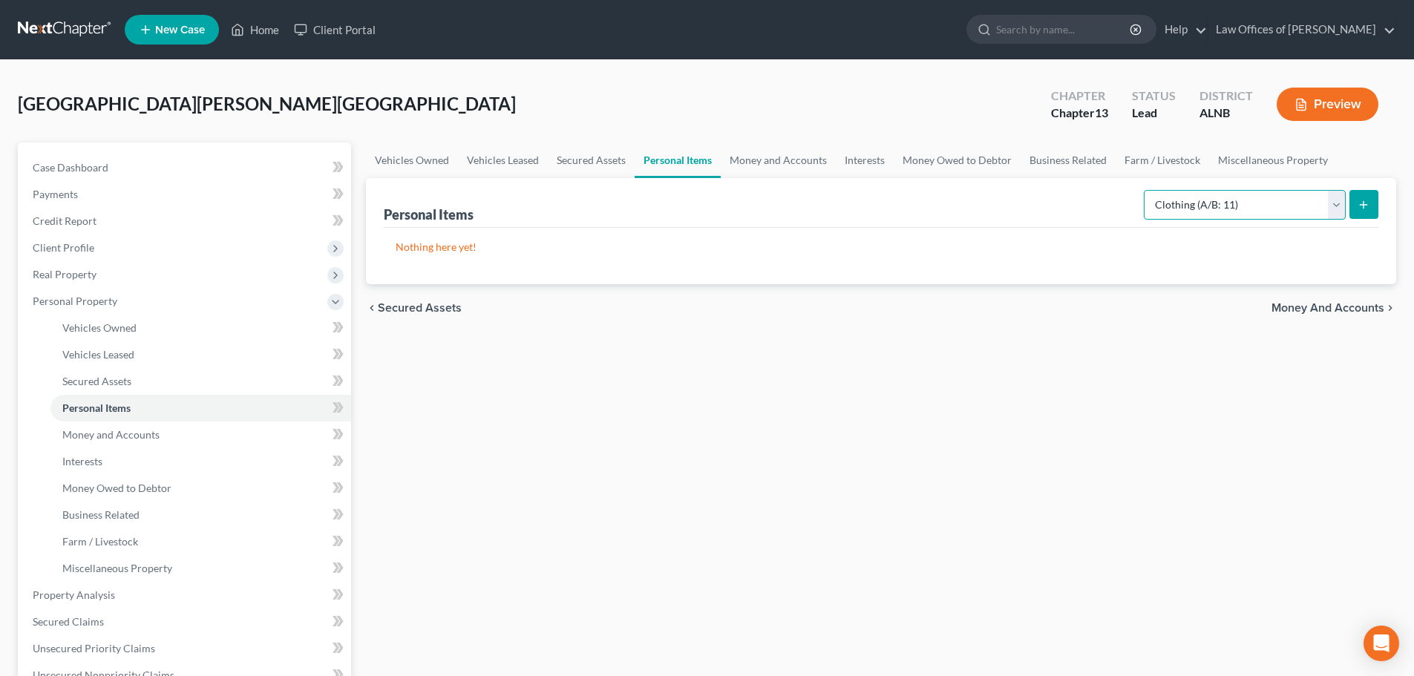
click at [1334, 200] on select "Select Item Type Clothing (A/B: 11) Collectibles Of Value (A/B: 8) Electronics …" at bounding box center [1245, 205] width 202 height 30
select select "electronics"
click at [1146, 190] on select "Select Item Type Clothing (A/B: 11) Collectibles Of Value (A/B: 8) Electronics …" at bounding box center [1245, 205] width 202 height 30
click at [1336, 206] on select "Select Item Type Clothing (A/B: 11) Collectibles Of Value (A/B: 8) Electronics …" at bounding box center [1245, 205] width 202 height 30
drag, startPoint x: 1031, startPoint y: 379, endPoint x: 1009, endPoint y: 345, distance: 41.4
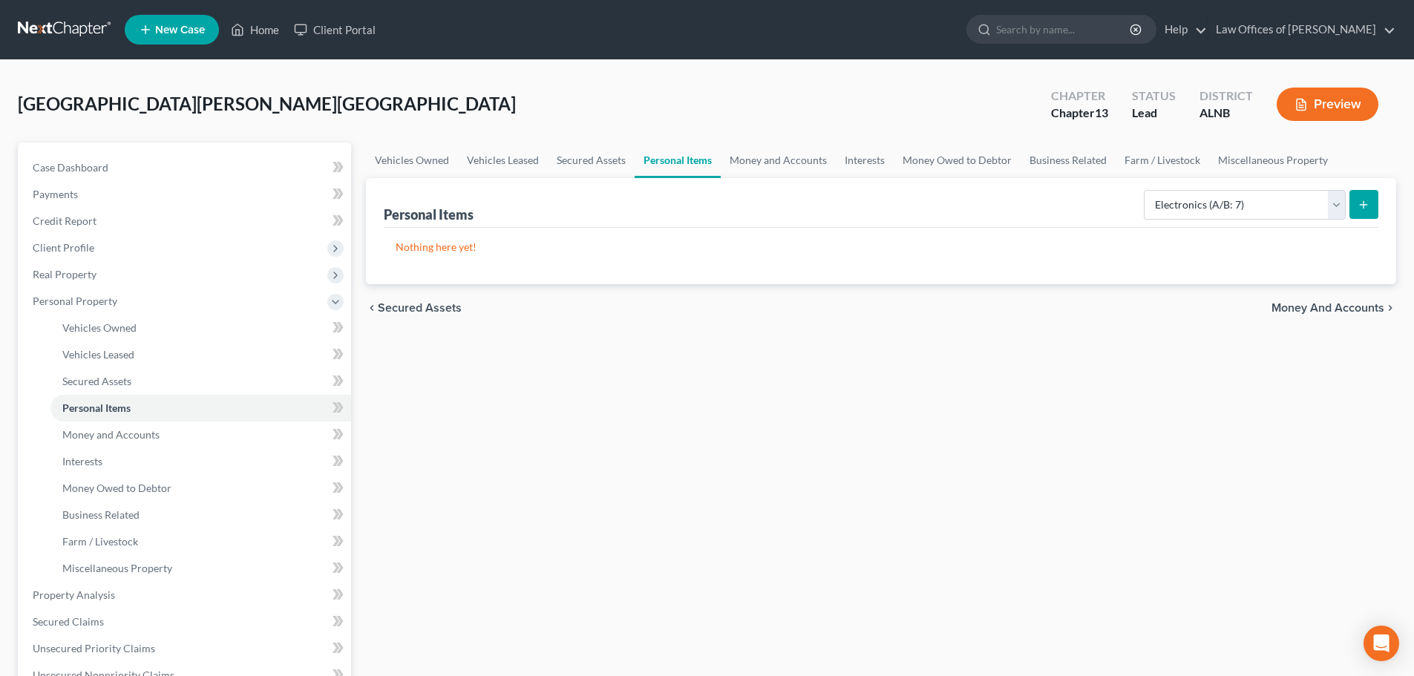
click at [1031, 379] on div "Vehicles Owned Vehicles Leased Secured Assets Personal Items Money and Accounts…" at bounding box center [881, 598] width 1045 height 911
click at [780, 157] on link "Money and Accounts" at bounding box center [778, 161] width 115 height 36
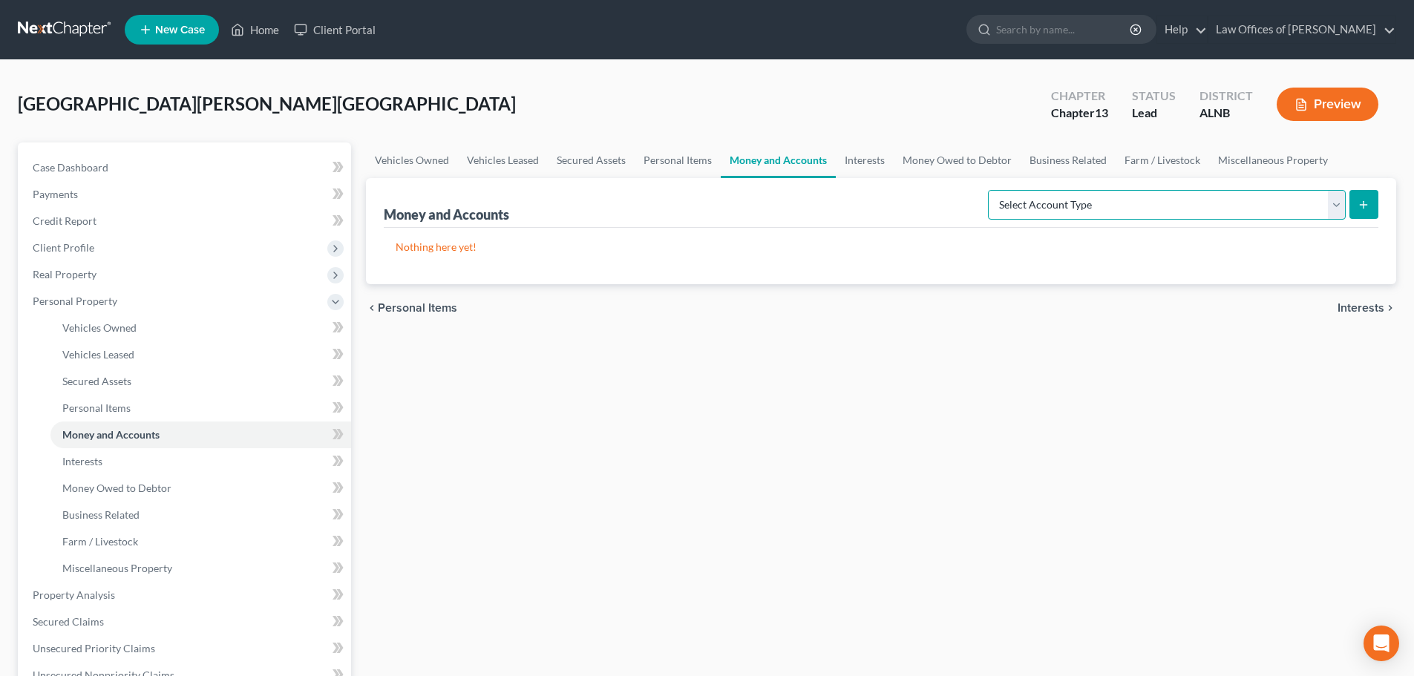
click at [1336, 204] on select "Select Account Type Brokerage (A/B: 18, SOFA: 20) Cash on Hand (A/B: 16) Certif…" at bounding box center [1167, 205] width 358 height 30
select select "checking"
click at [992, 190] on select "Select Account Type Brokerage (A/B: 18, SOFA: 20) Cash on Hand (A/B: 16) Certif…" at bounding box center [1167, 205] width 358 height 30
click at [1362, 197] on button "submit" at bounding box center [1364, 204] width 29 height 29
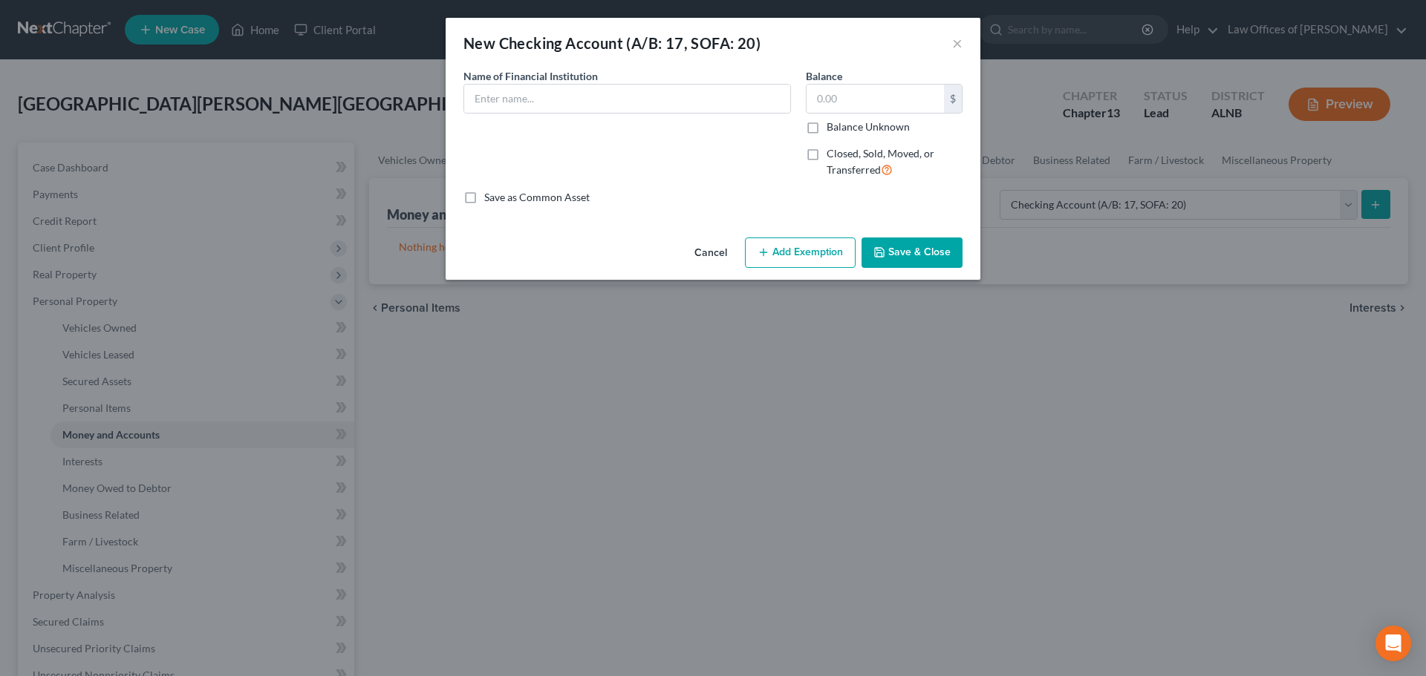
click at [1006, 105] on div "New Checking Account (A/B: 17, SOFA: 20) × An exemption set must first be selec…" at bounding box center [713, 338] width 1426 height 676
click at [703, 252] on button "Cancel" at bounding box center [710, 254] width 56 height 30
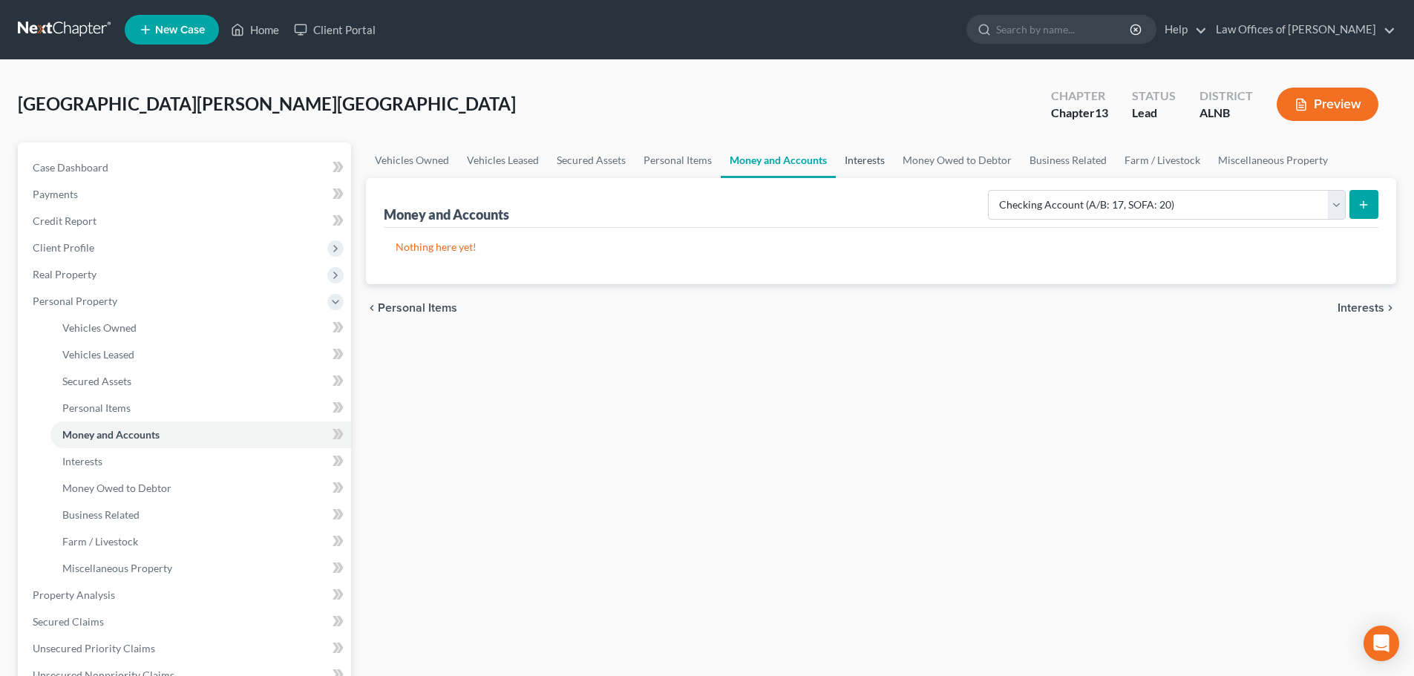
click at [872, 161] on link "Interests" at bounding box center [865, 161] width 58 height 36
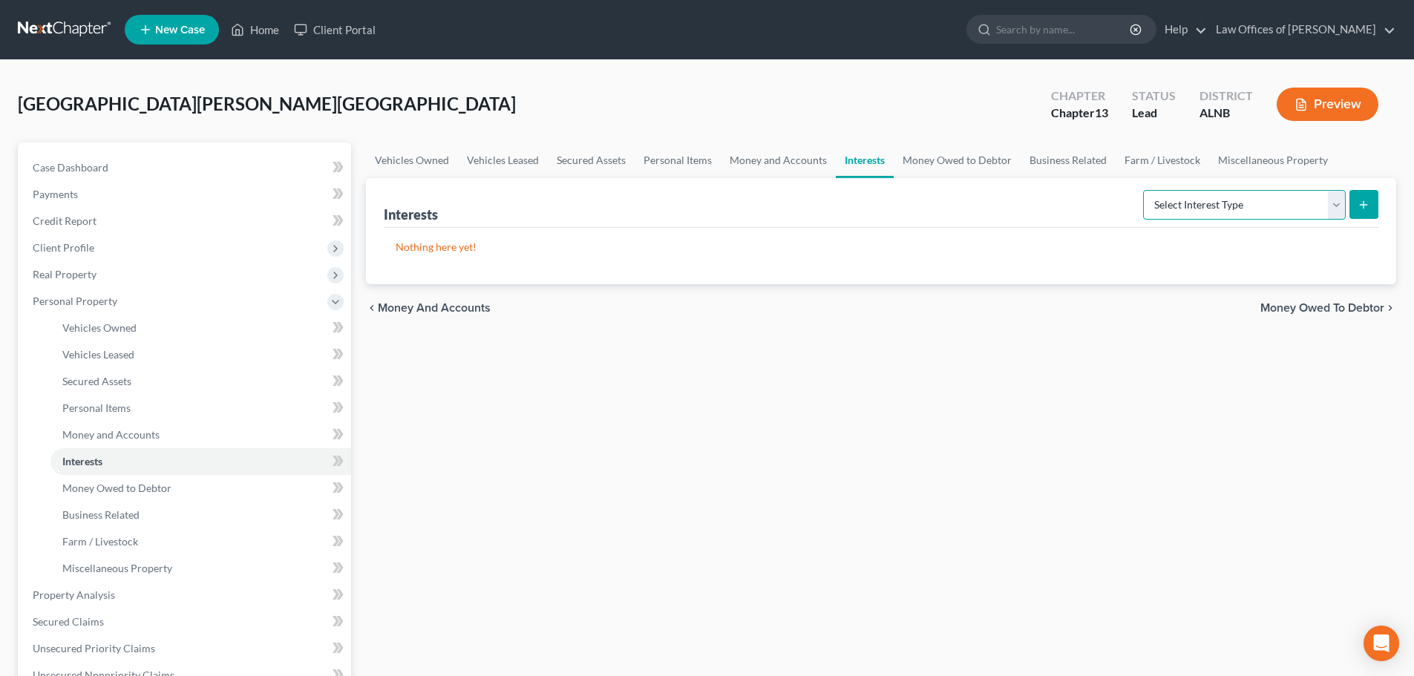
click at [1336, 208] on select "Select Interest Type 401K (A/B: 21) Annuity (A/B: 23) Bond (A/B: 18) Education …" at bounding box center [1244, 205] width 203 height 30
click at [330, 303] on icon at bounding box center [336, 302] width 12 height 12
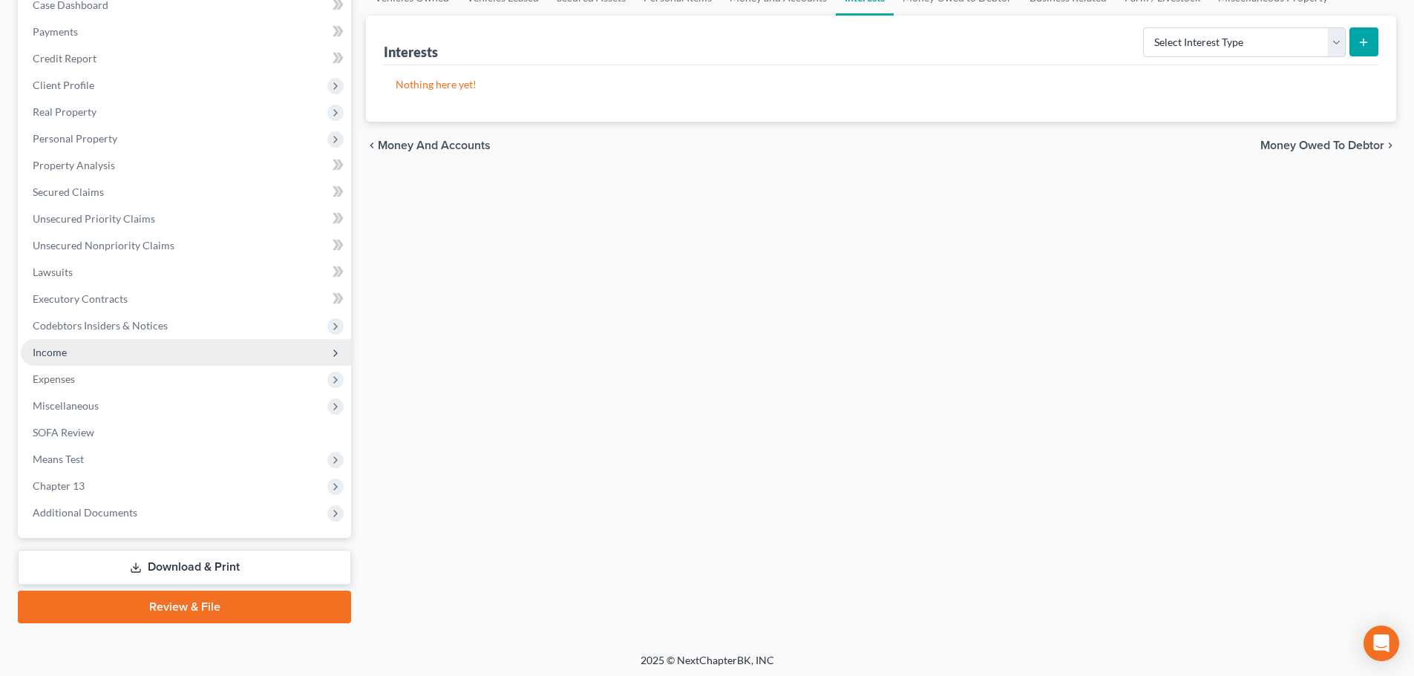
scroll to position [166, 0]
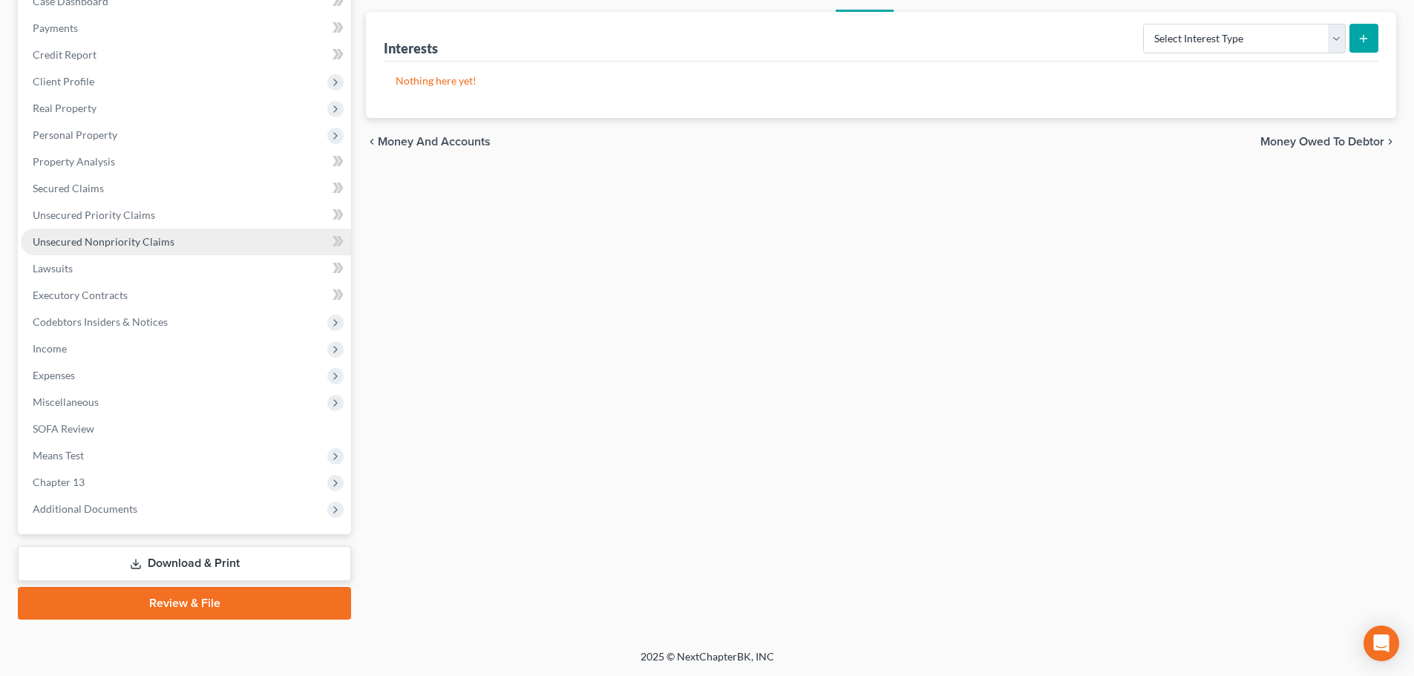
click at [224, 238] on link "Unsecured Nonpriority Claims" at bounding box center [186, 242] width 330 height 27
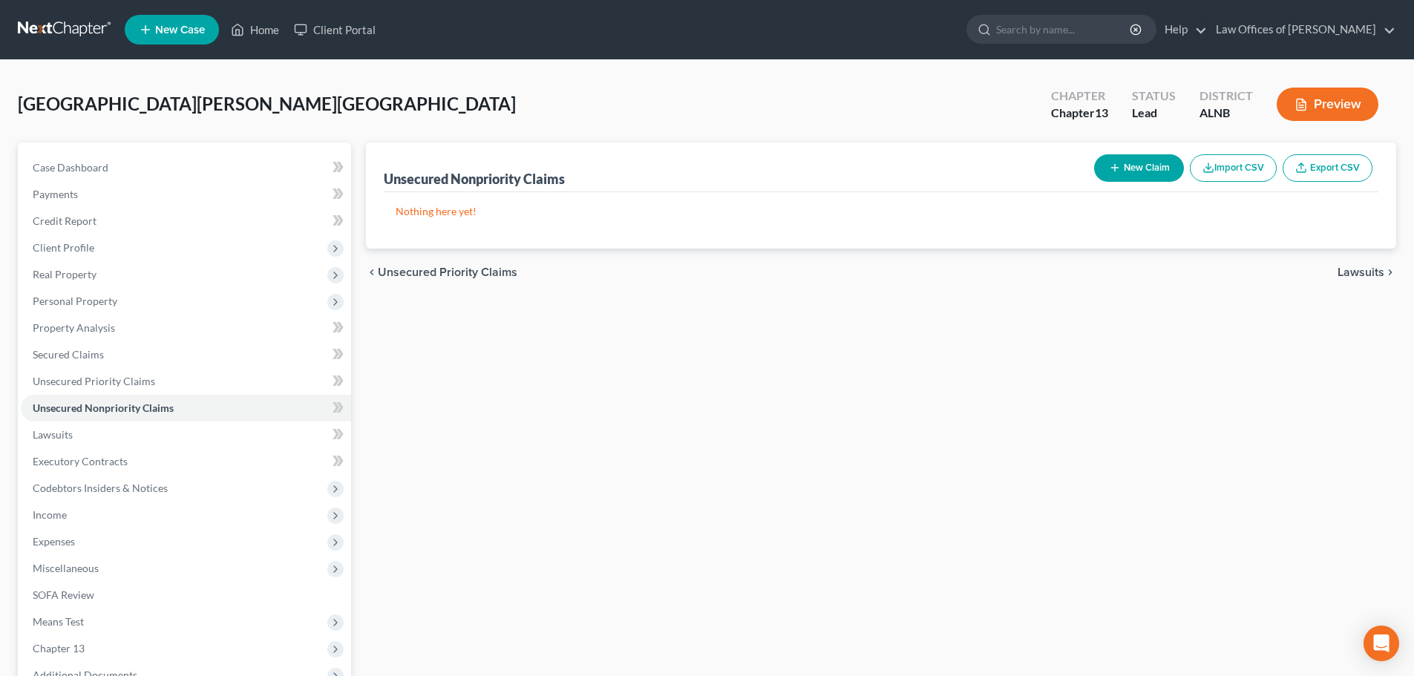
click at [1128, 166] on button "New Claim" at bounding box center [1139, 167] width 90 height 27
select select "0"
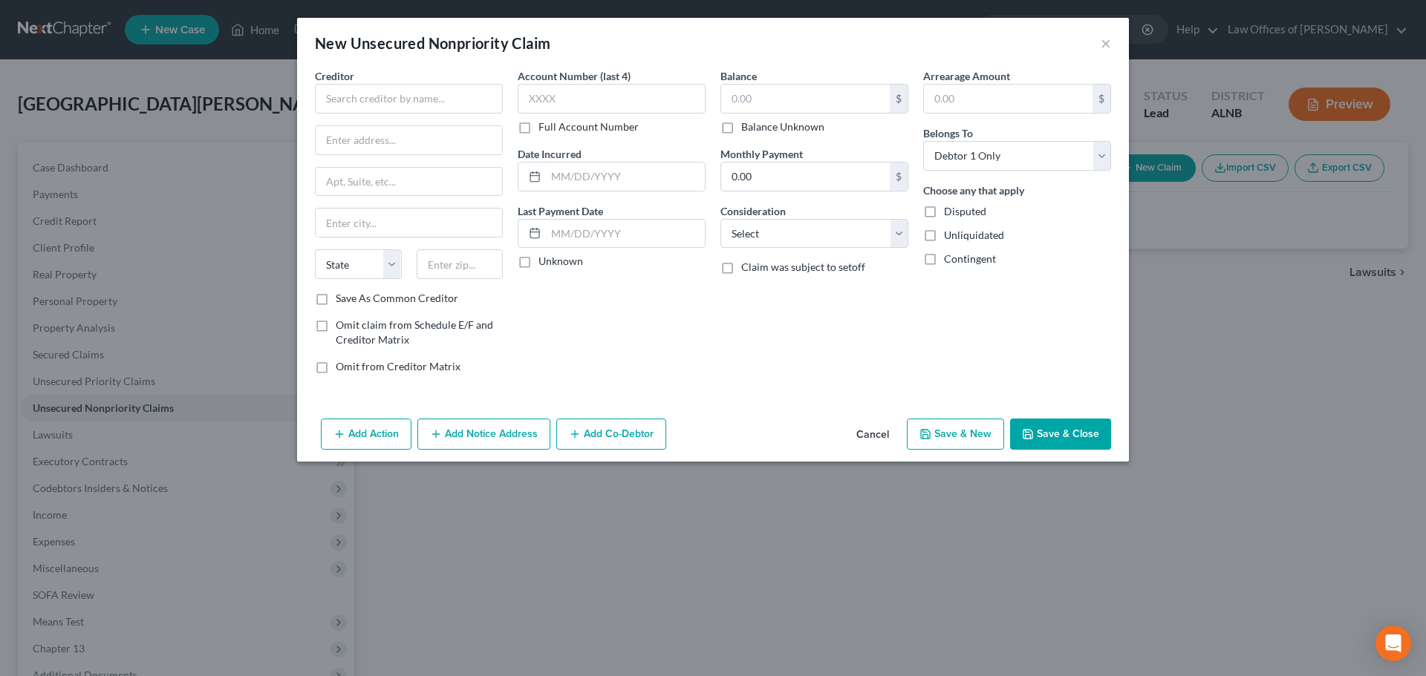
click at [869, 435] on button "Cancel" at bounding box center [872, 435] width 56 height 30
